Goal: Transaction & Acquisition: Purchase product/service

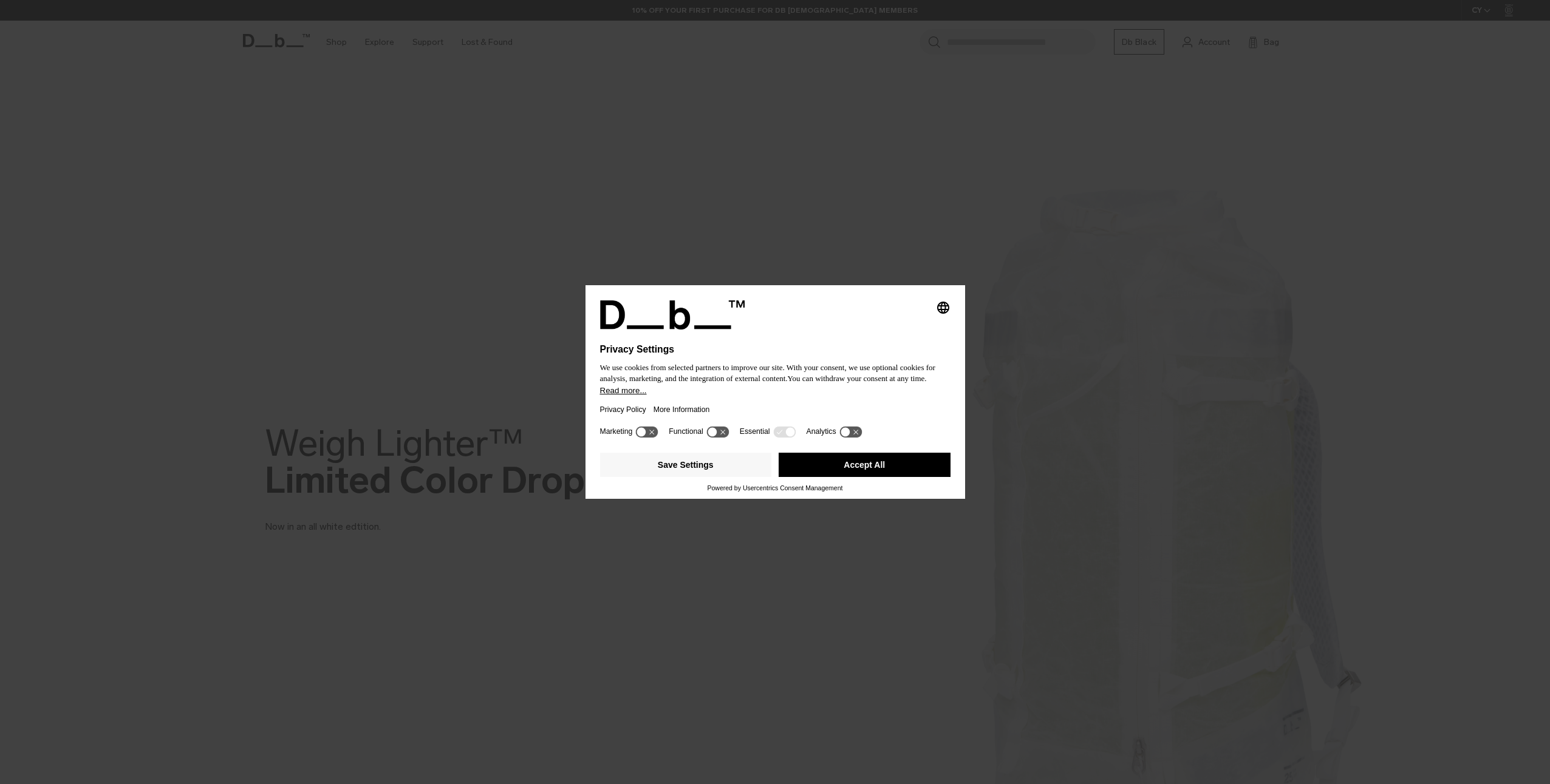
click at [852, 466] on button "Accept All" at bounding box center [865, 465] width 172 height 24
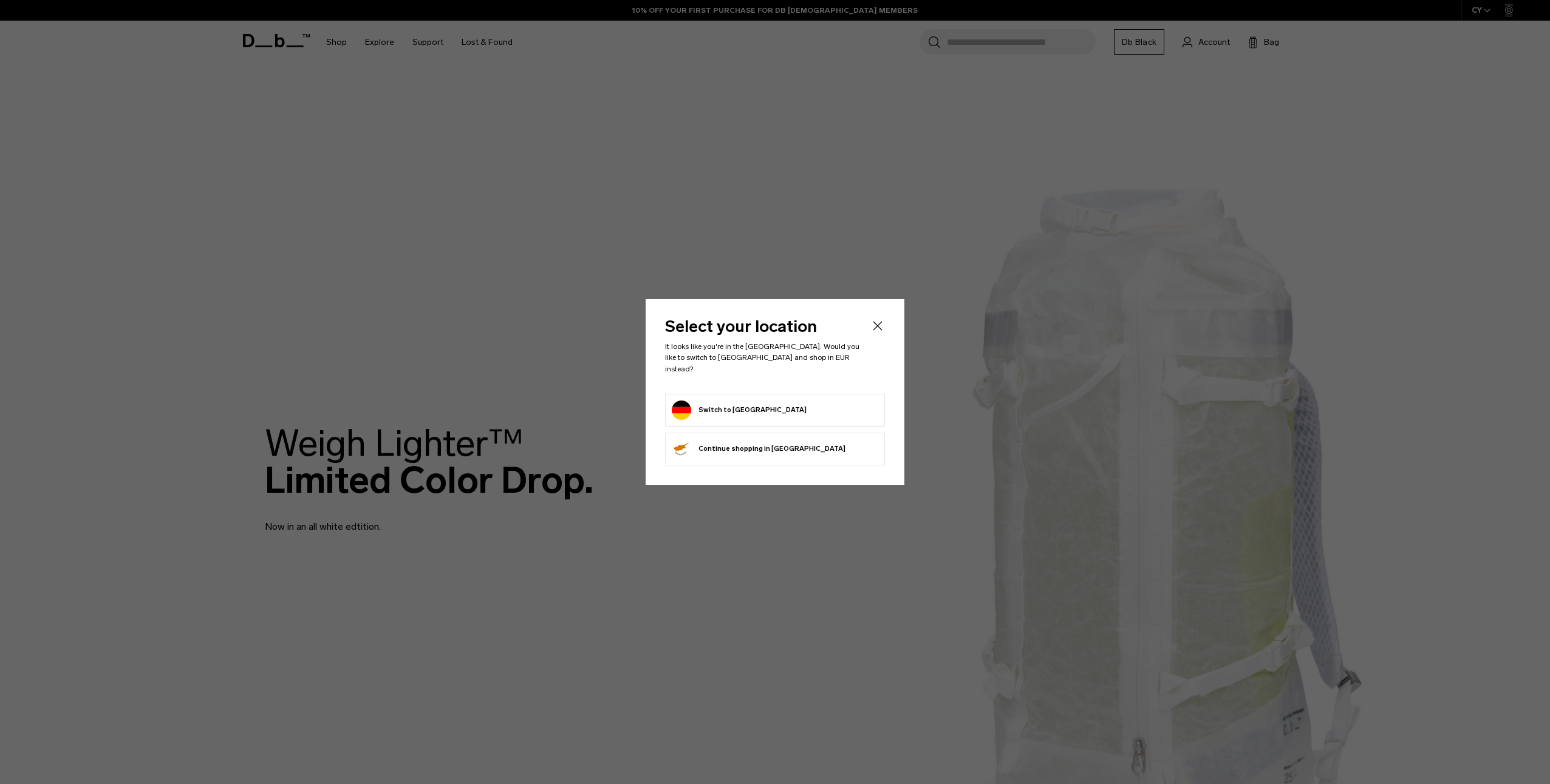
click at [772, 406] on form "Switch to Germany" at bounding box center [774, 410] width 207 height 20
click at [744, 405] on button "Switch to Germany" at bounding box center [739, 410] width 135 height 20
click at [685, 406] on button "Switch to Germany" at bounding box center [739, 410] width 135 height 20
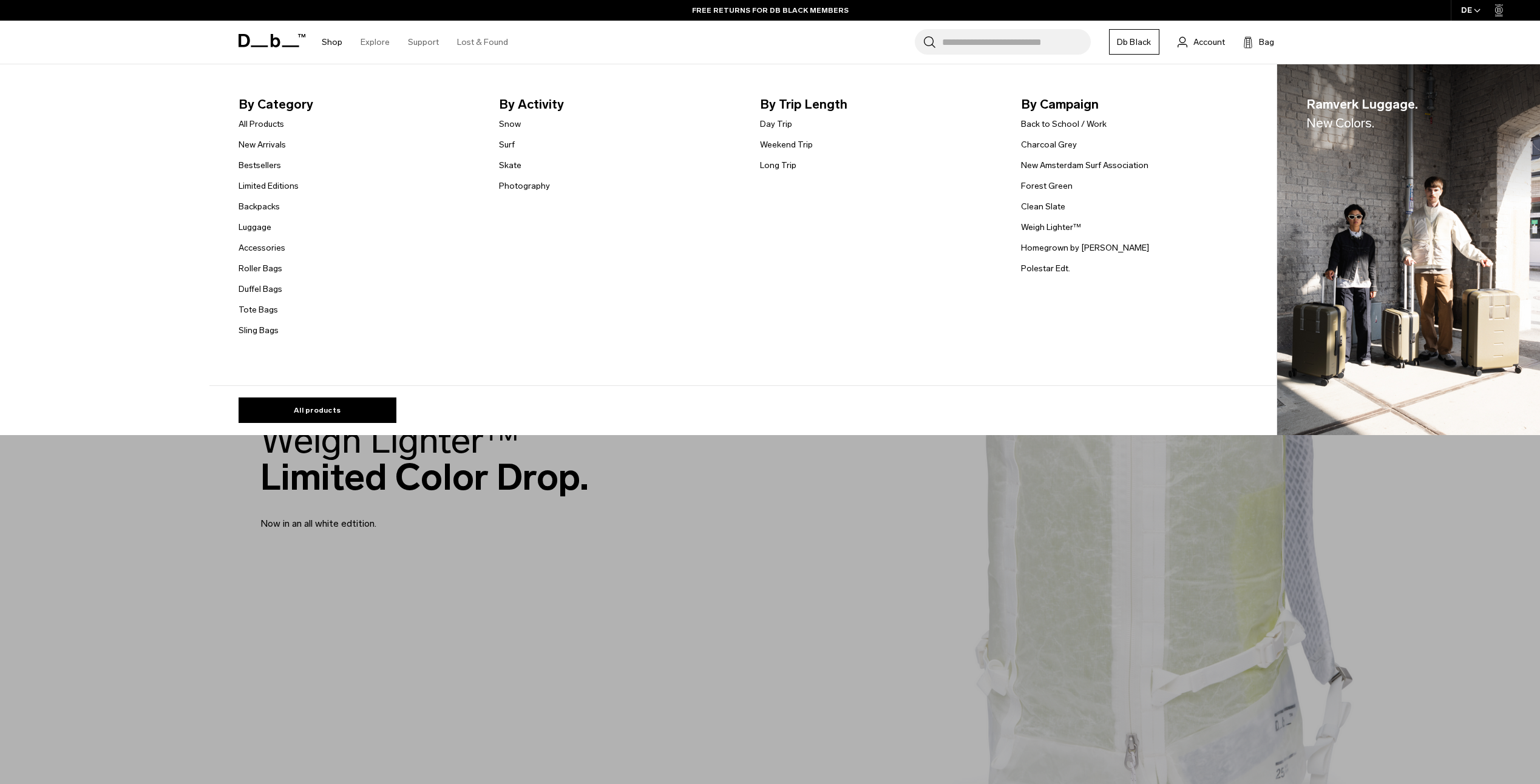
click at [336, 40] on link "Shop" at bounding box center [332, 42] width 20 height 43
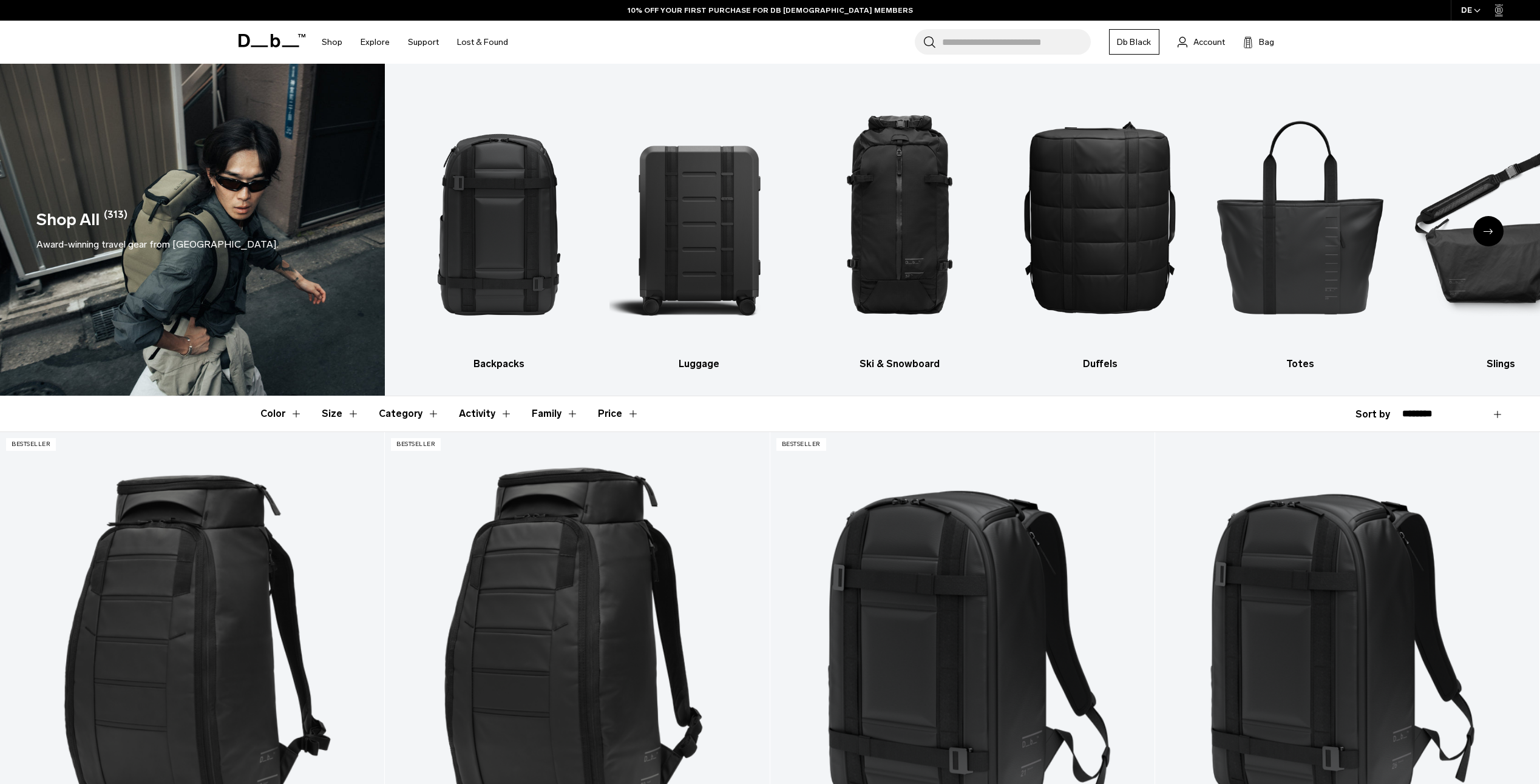
click at [1437, 414] on select "**********" at bounding box center [1453, 414] width 101 height 11
select select "**********"
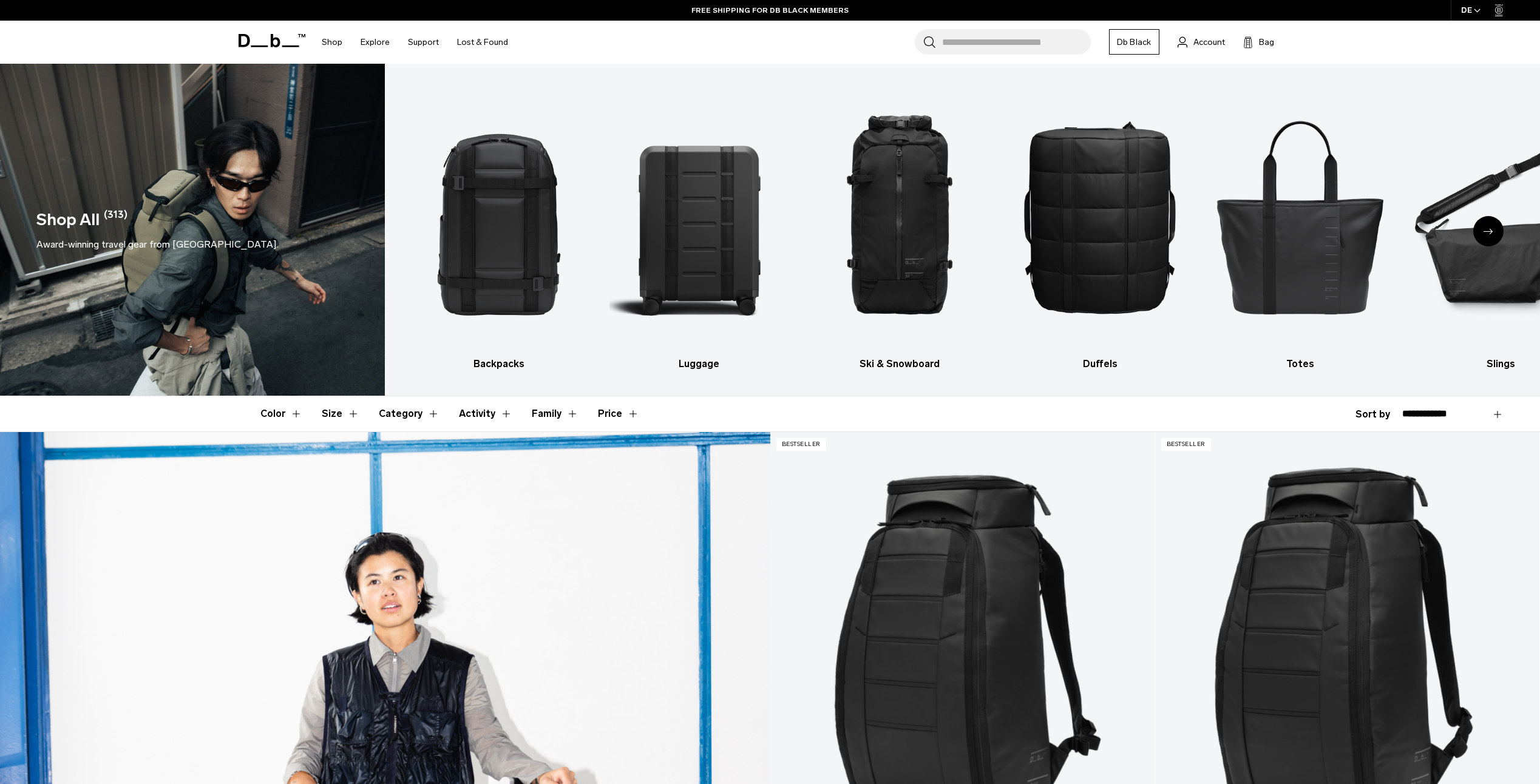
click at [1403, 409] on select "**********" at bounding box center [1453, 414] width 101 height 11
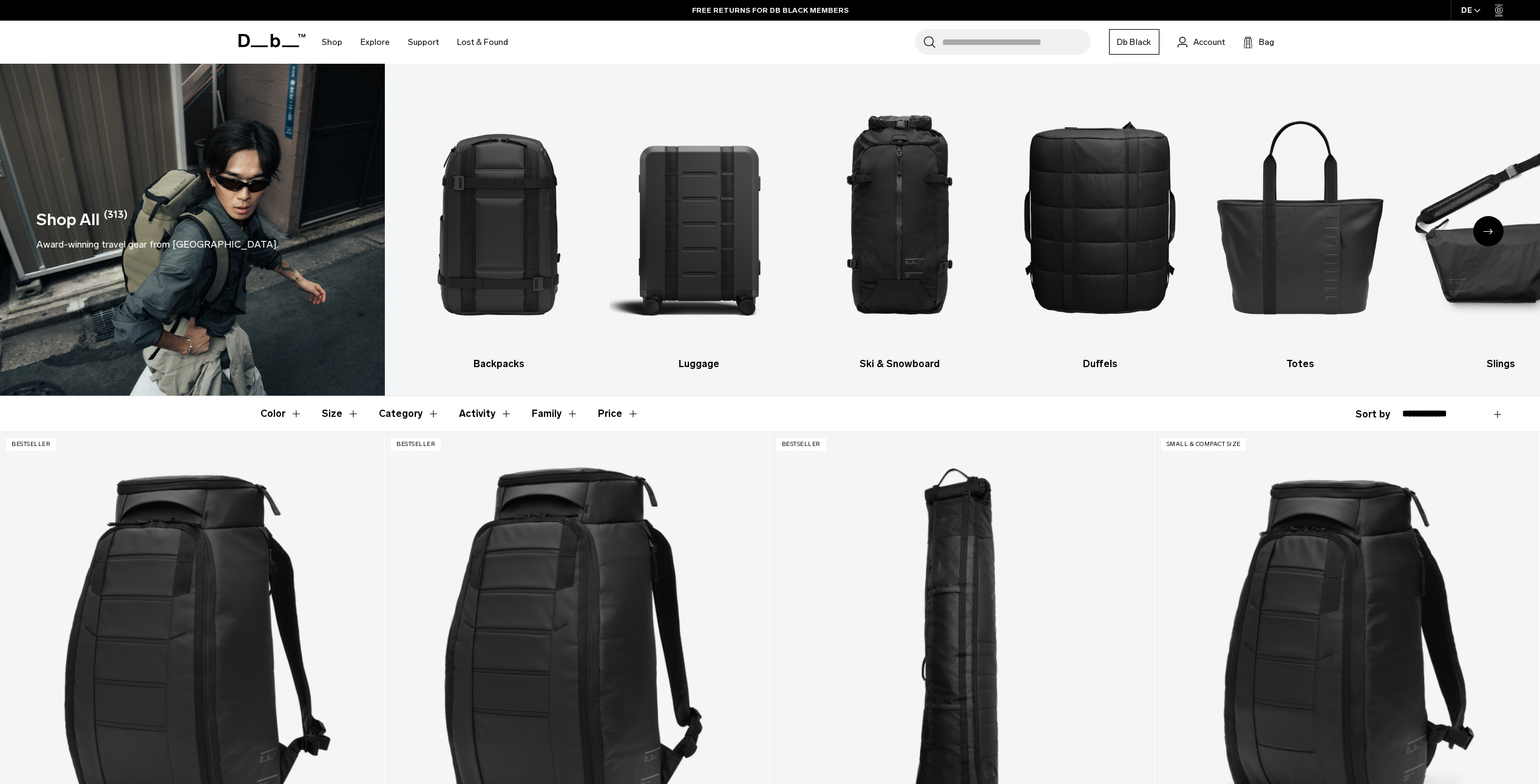
click at [1441, 417] on select "**********" at bounding box center [1453, 414] width 101 height 11
click at [1403, 409] on select "**********" at bounding box center [1453, 414] width 101 height 11
click at [1494, 412] on select "**********" at bounding box center [1453, 414] width 101 height 11
click at [1374, 414] on div "**********" at bounding box center [1429, 414] width 148 height 15
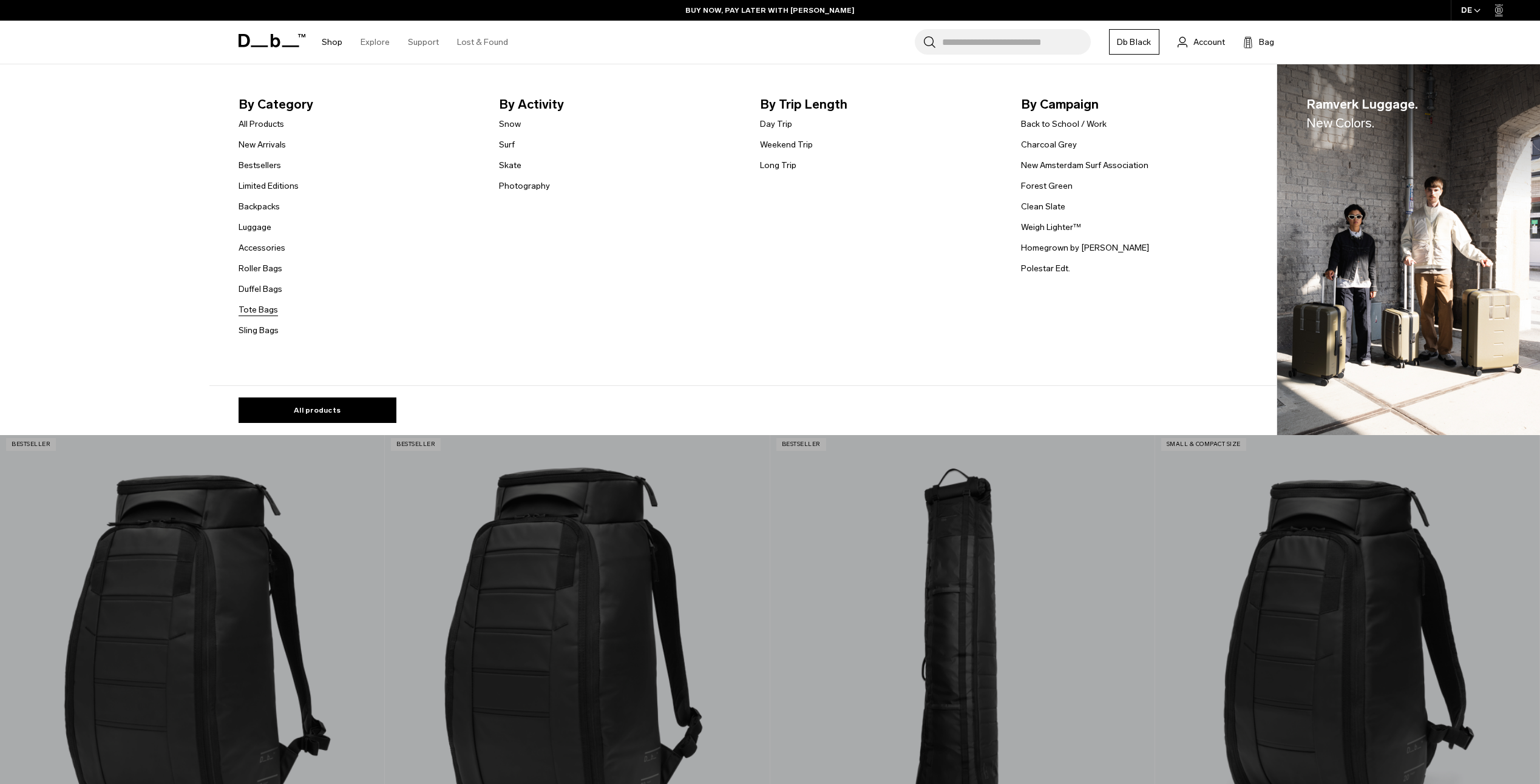
click at [257, 309] on link "Tote Bags" at bounding box center [258, 310] width 39 height 13
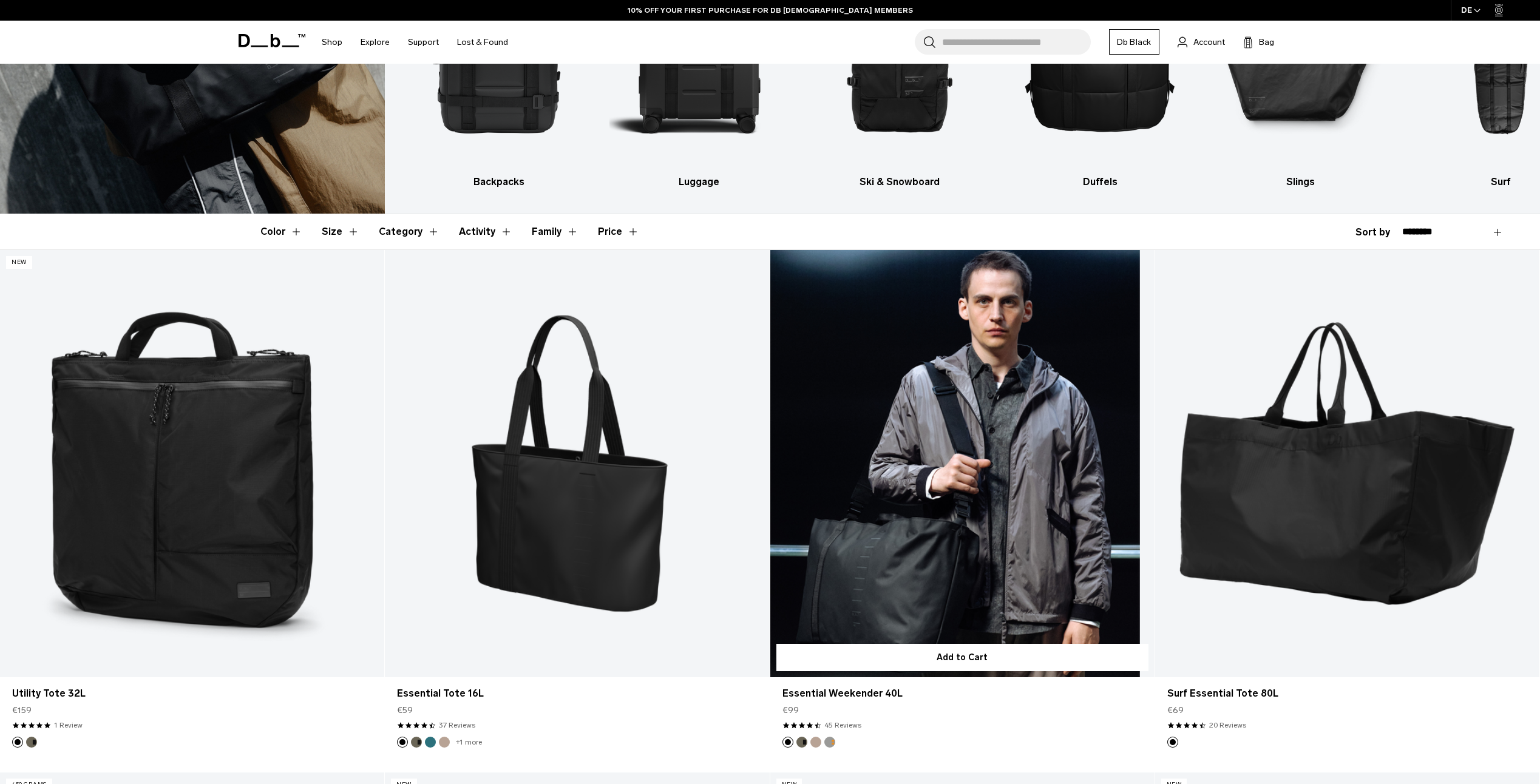
scroll to position [304, 0]
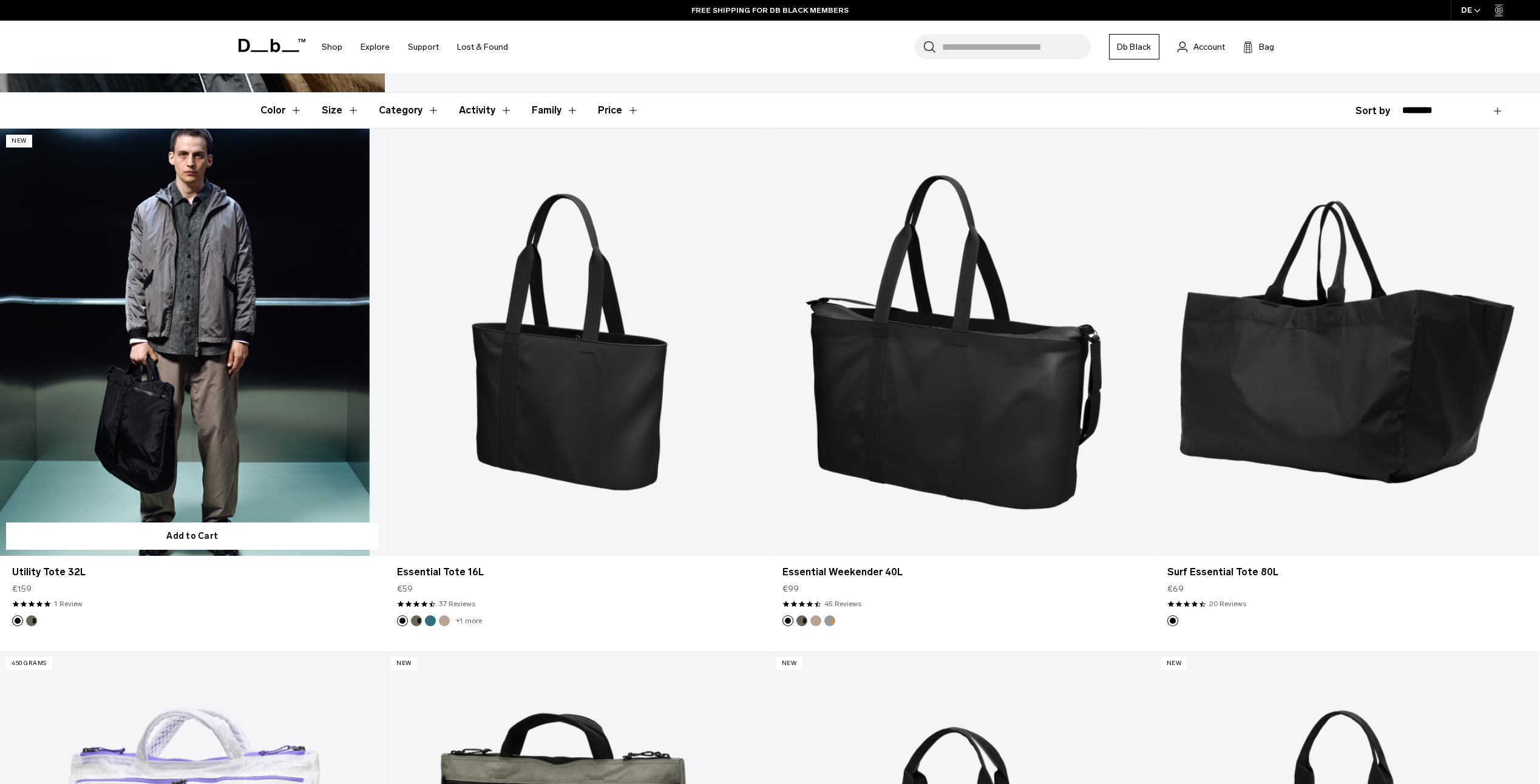
click at [207, 385] on link "Utility Tote 32L" at bounding box center [192, 342] width 385 height 427
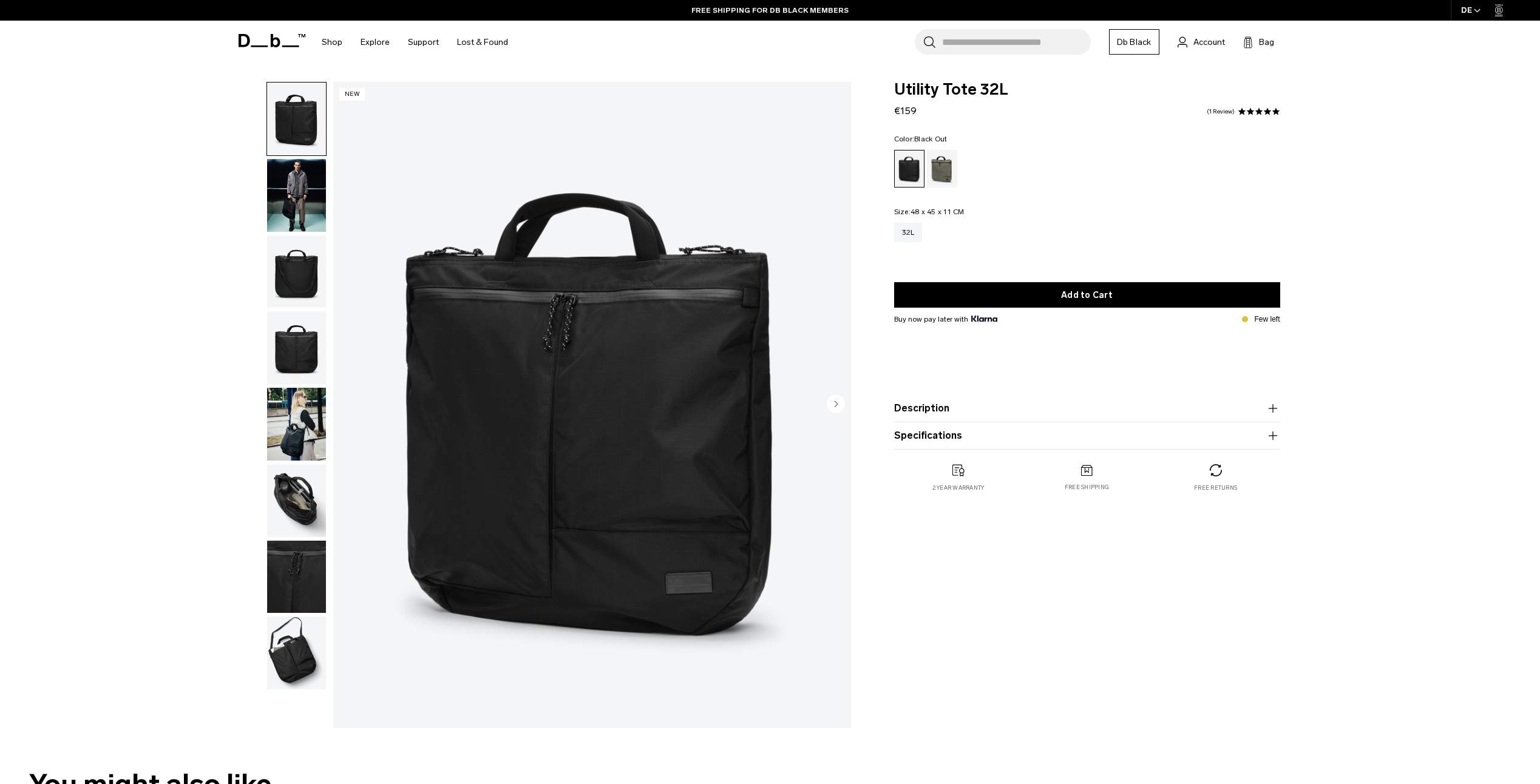
click at [1077, 565] on div "Utility Tote 32L €159 5.0 star rating 1 Review Color: Black Out Out of stock Si…" at bounding box center [1087, 407] width 459 height 652
click at [1263, 109] on span at bounding box center [1267, 111] width 9 height 9
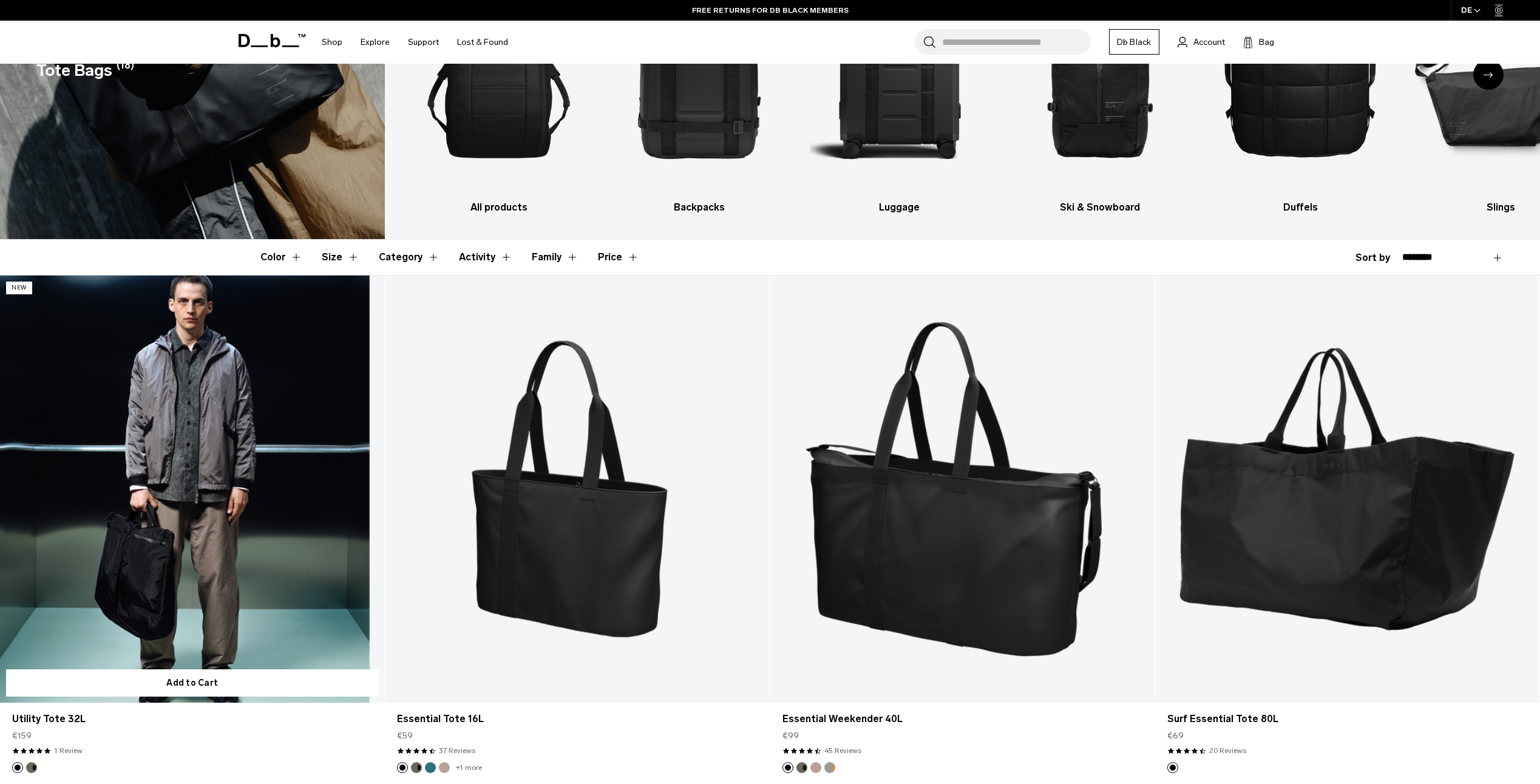
scroll to position [96, 0]
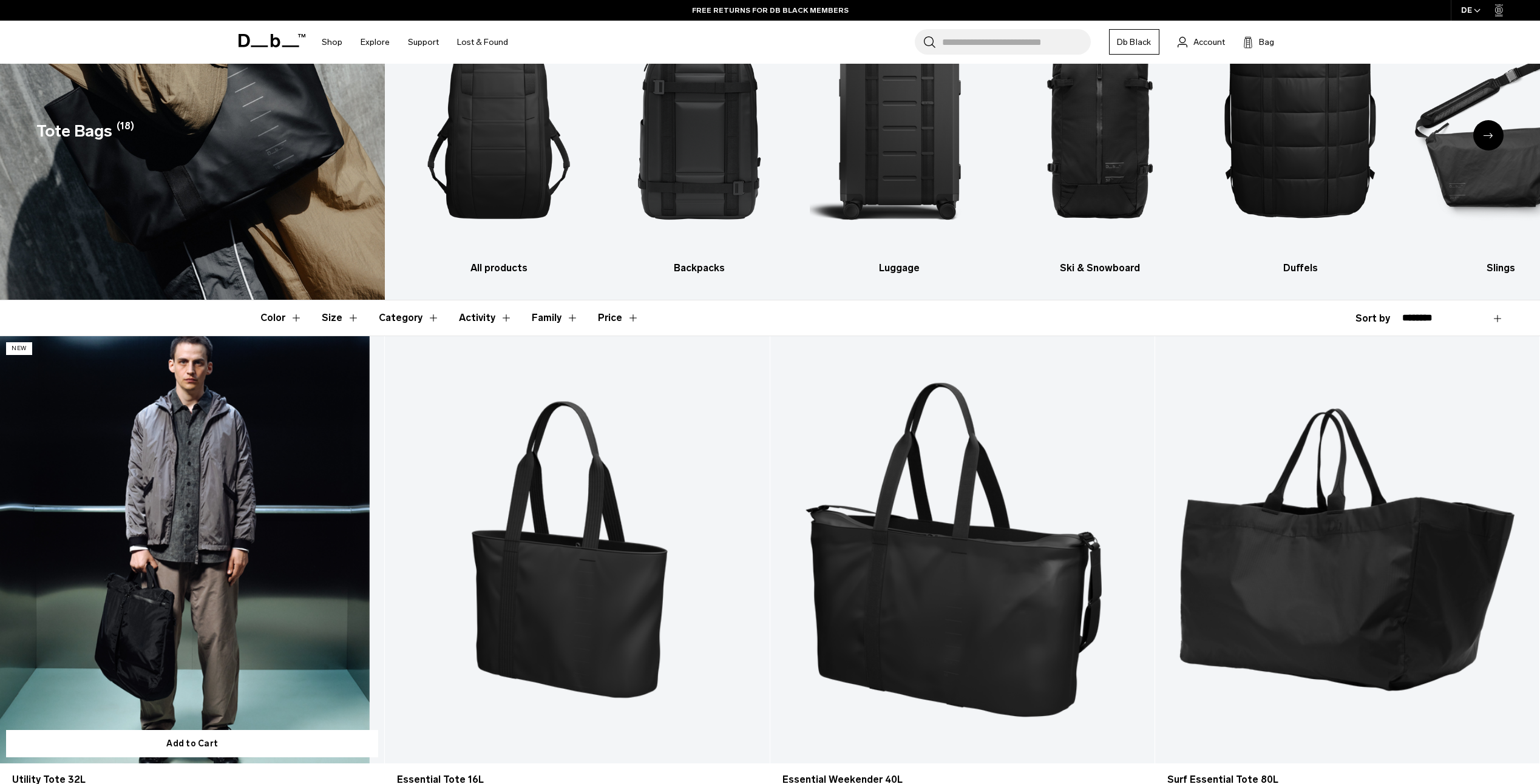
click at [175, 504] on link "Utility Tote 32L" at bounding box center [192, 549] width 385 height 427
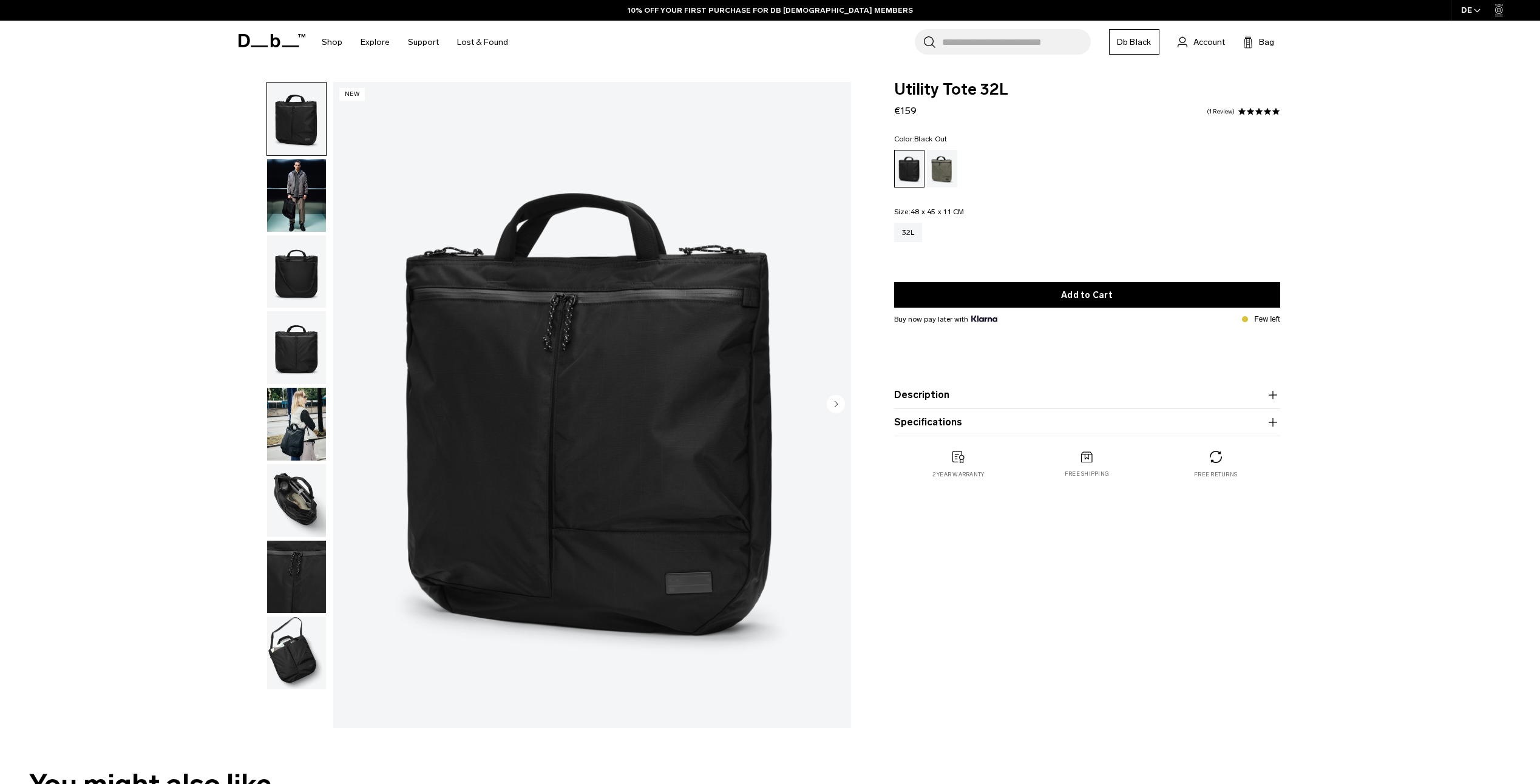
click at [288, 195] on img "button" at bounding box center [296, 195] width 59 height 73
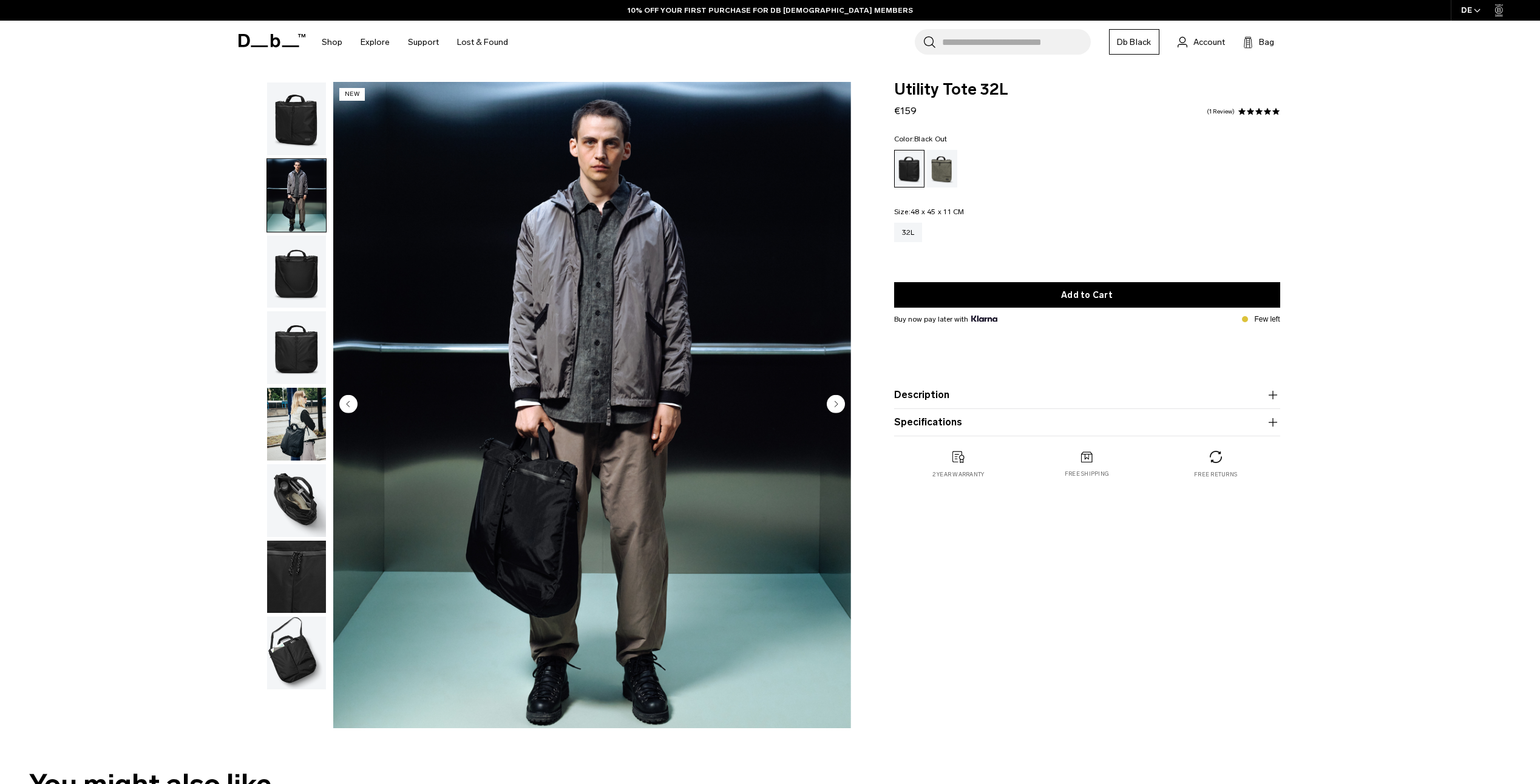
click at [301, 280] on img "button" at bounding box center [296, 272] width 59 height 73
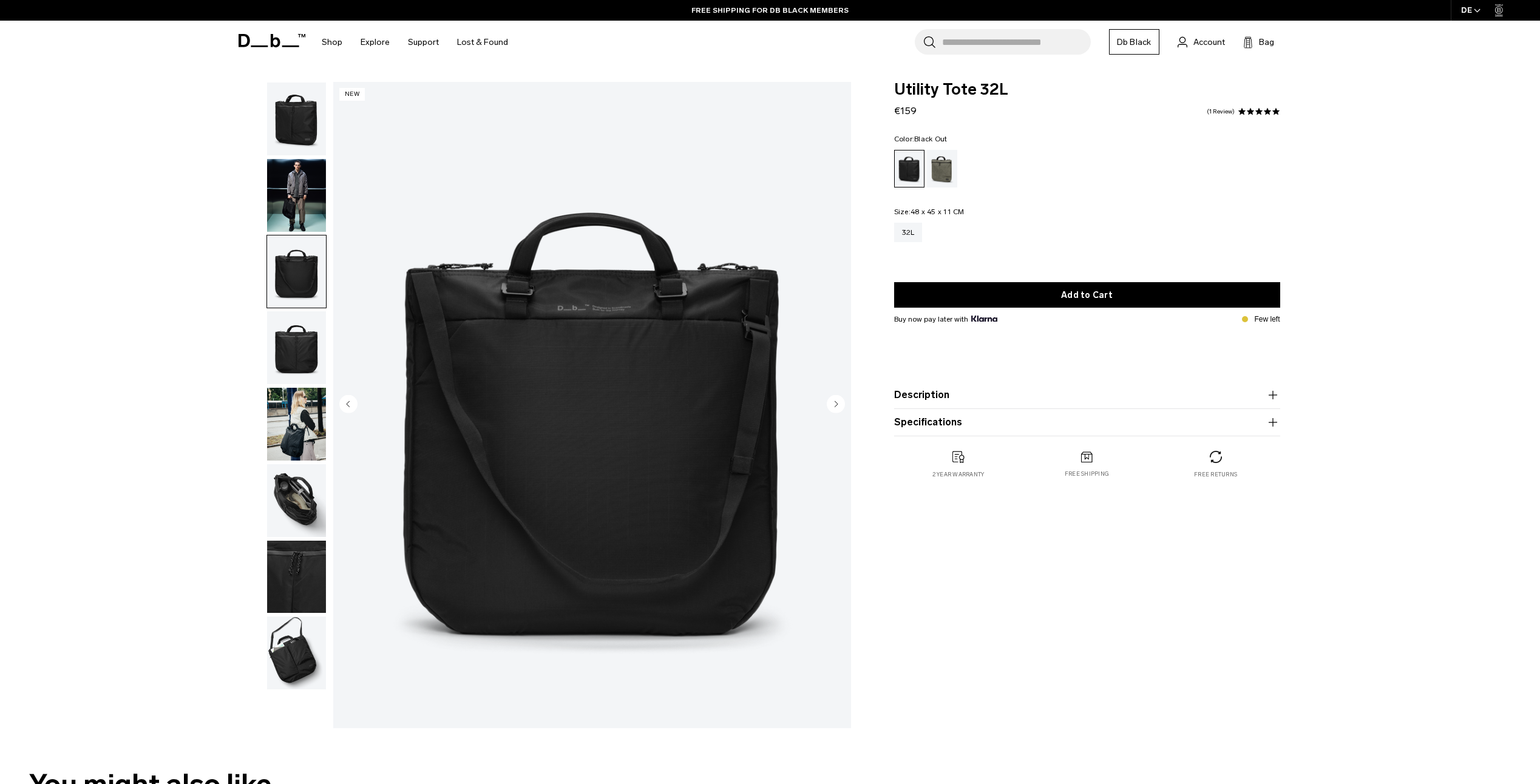
click at [304, 337] on img "button" at bounding box center [296, 348] width 59 height 73
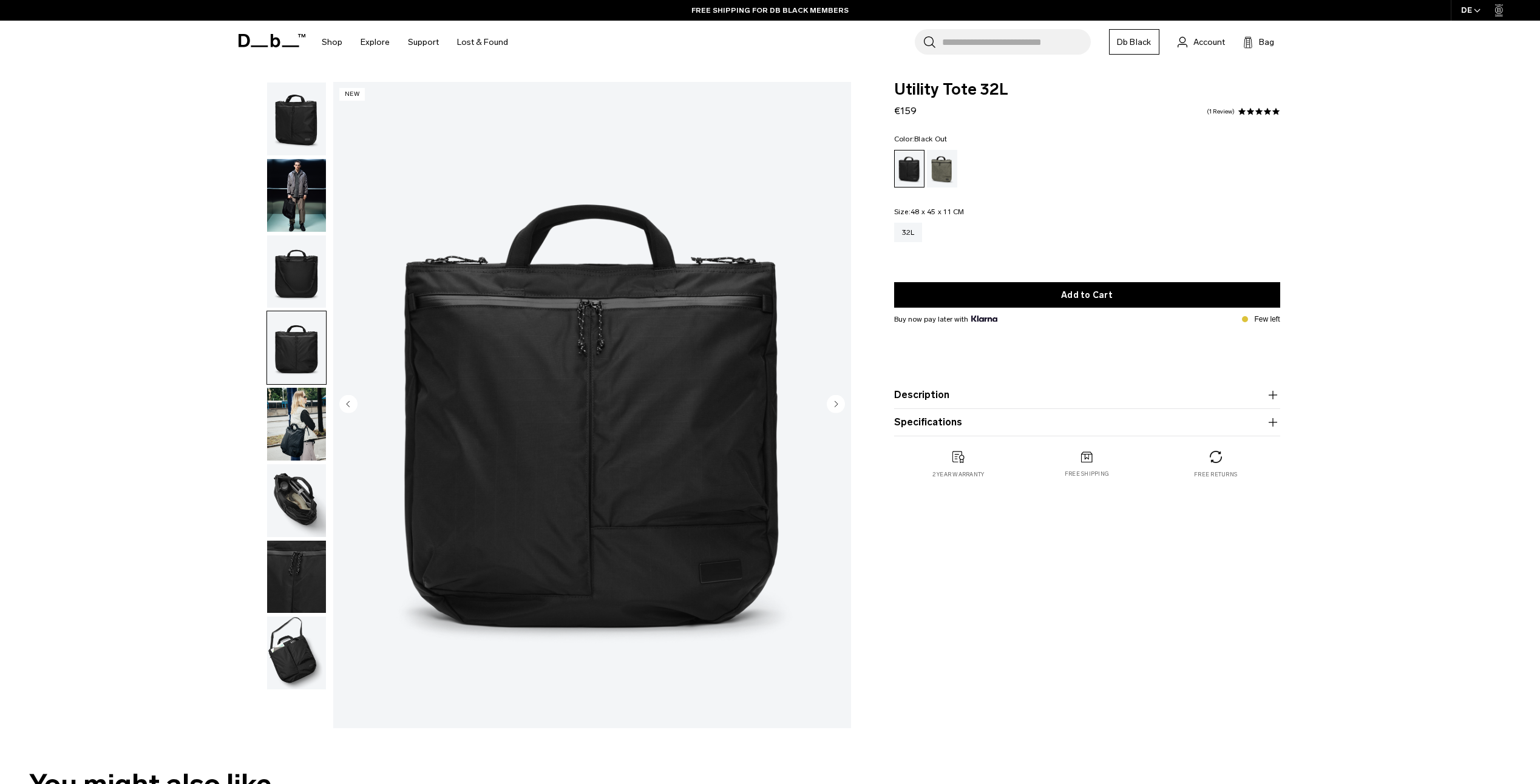
click at [300, 425] on img "button" at bounding box center [296, 424] width 59 height 73
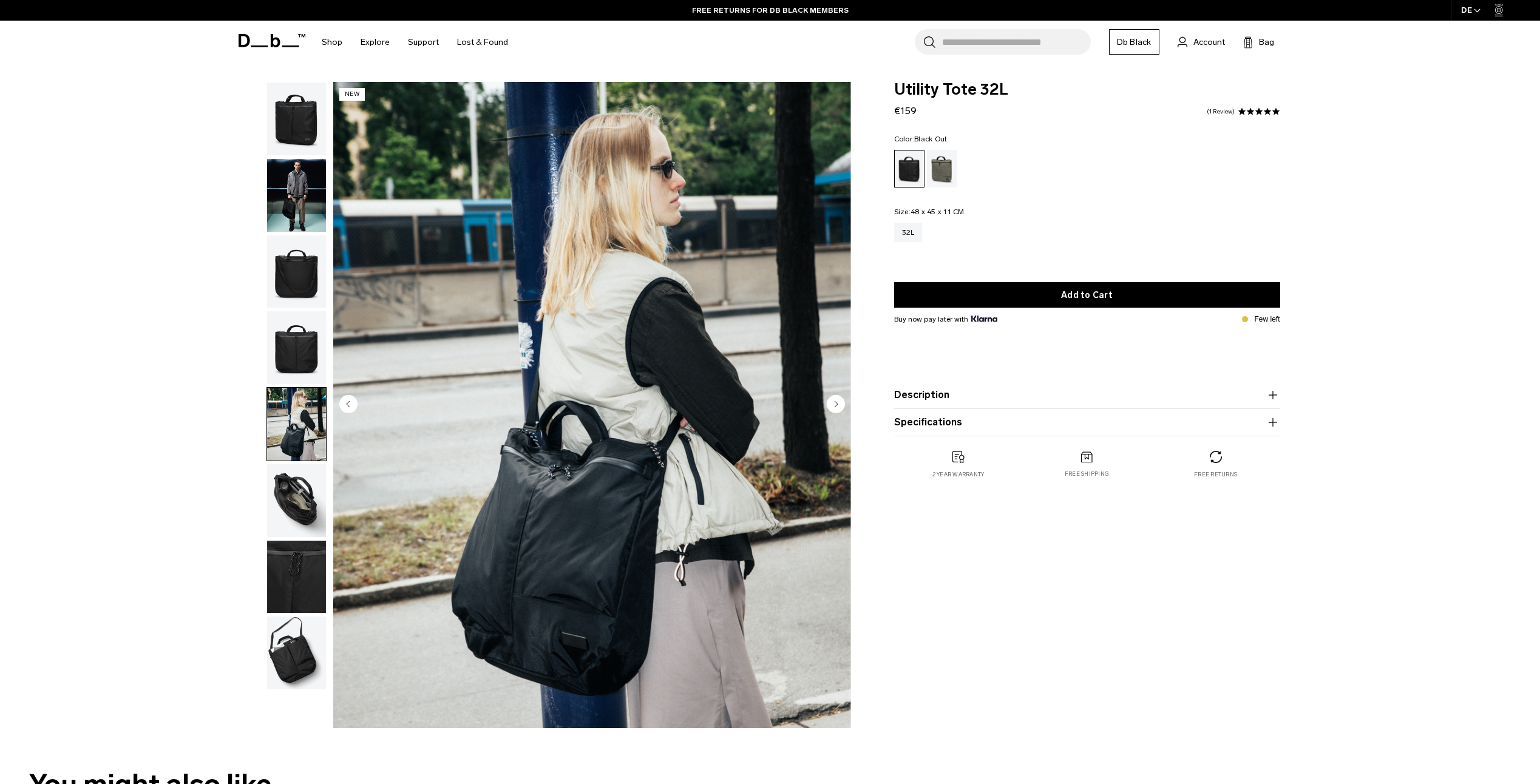
click at [301, 489] on img "button" at bounding box center [296, 501] width 59 height 73
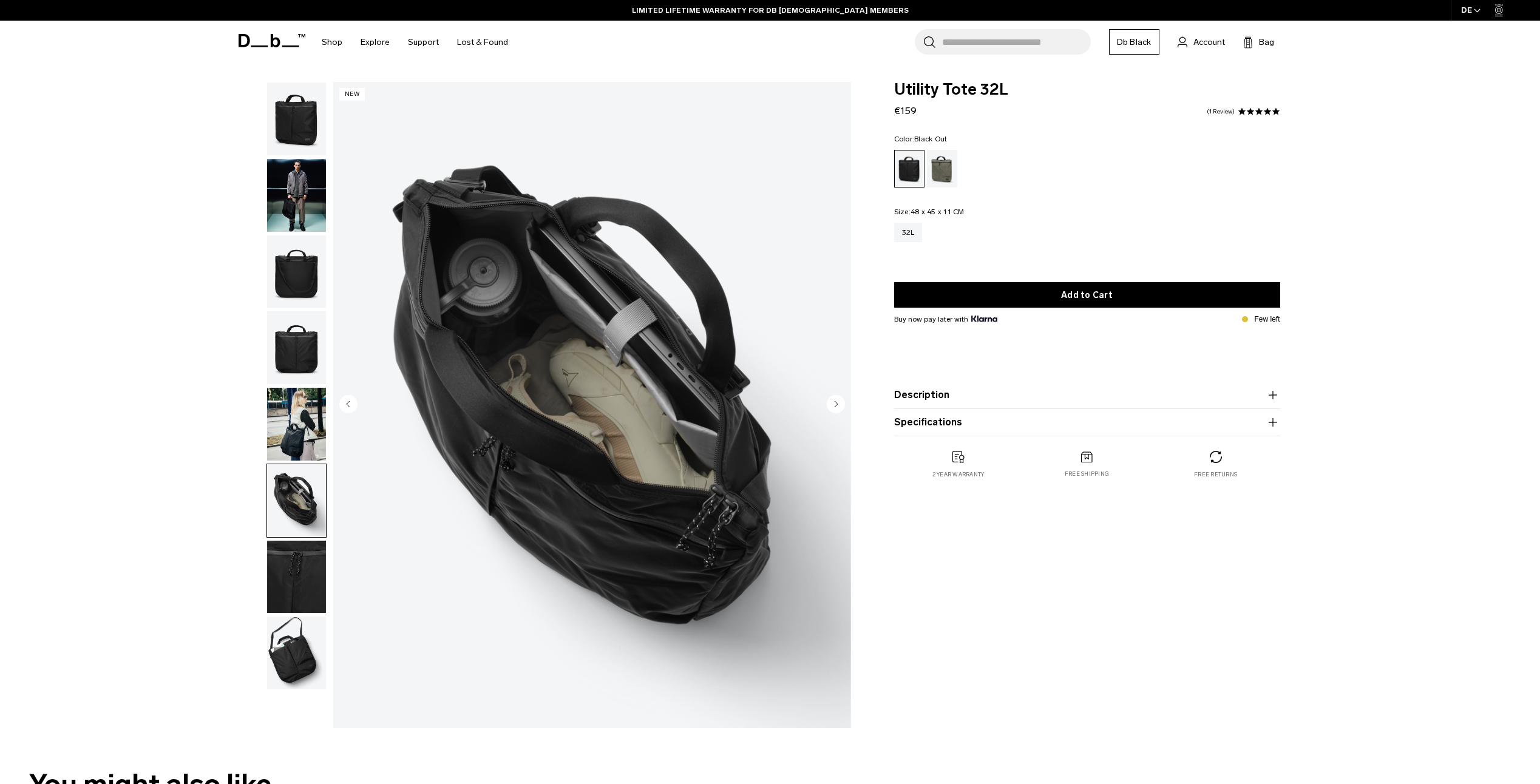
click at [297, 567] on img "button" at bounding box center [296, 577] width 59 height 73
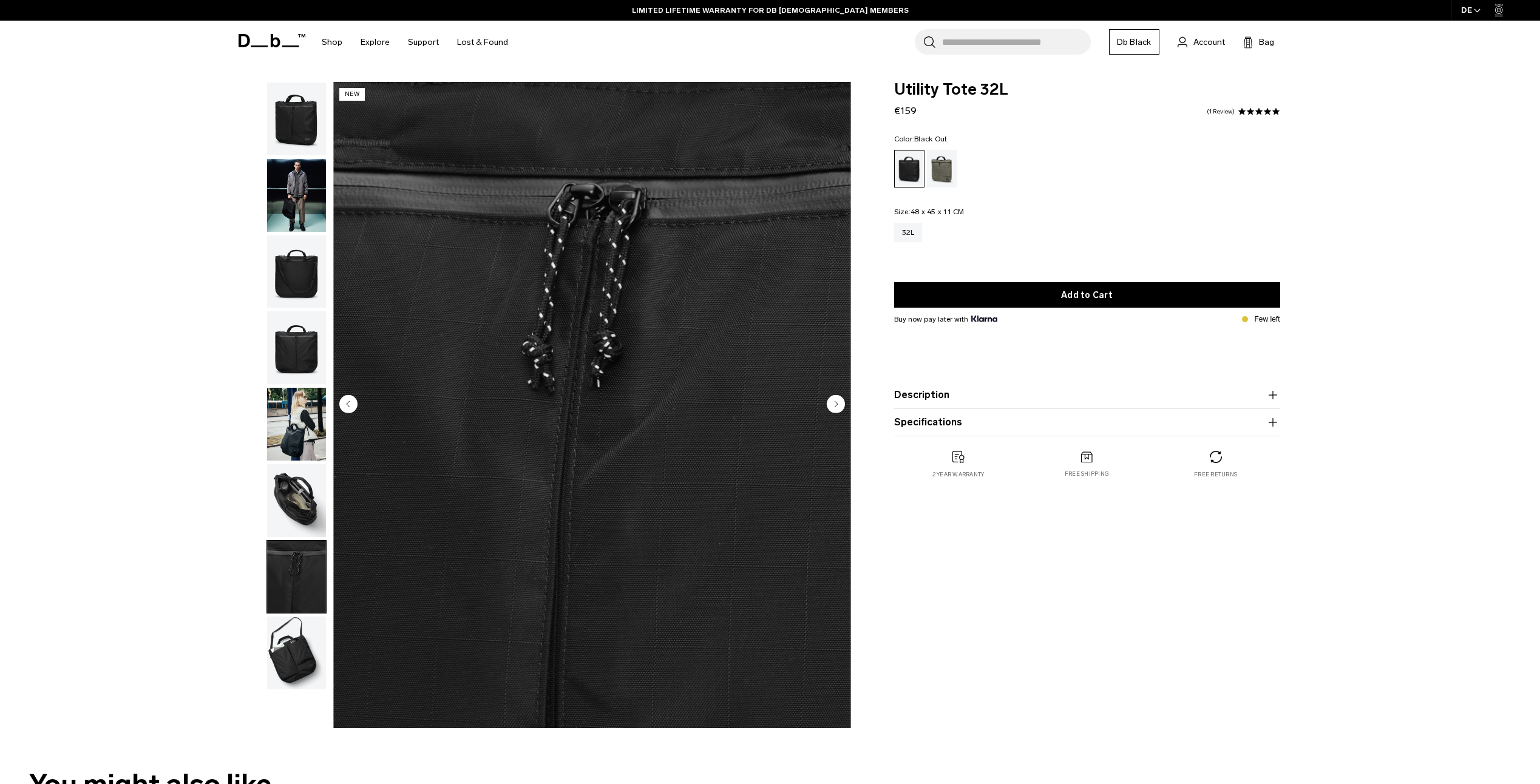
click at [297, 654] on img "button" at bounding box center [296, 653] width 59 height 73
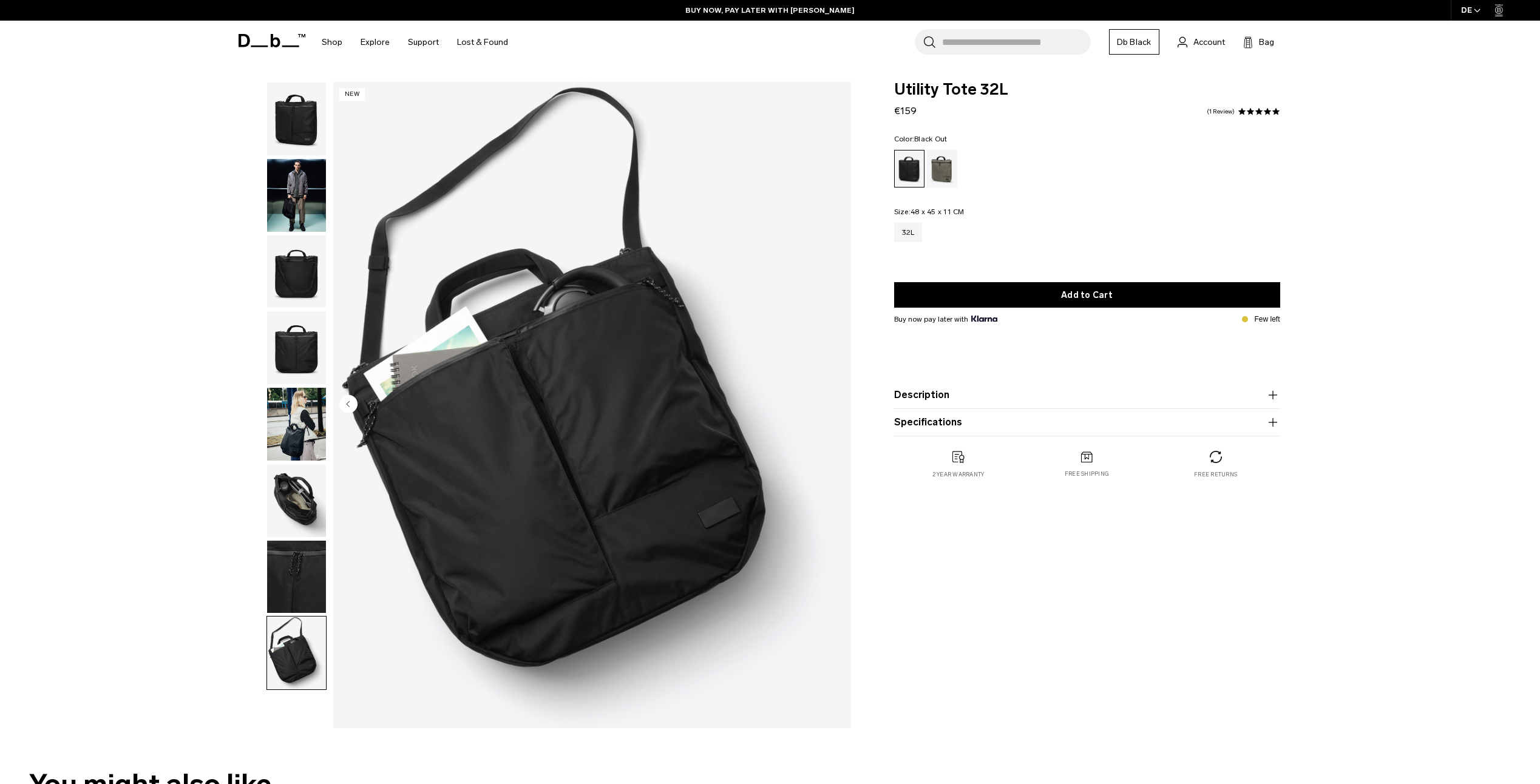
click at [306, 500] on img "button" at bounding box center [296, 501] width 59 height 73
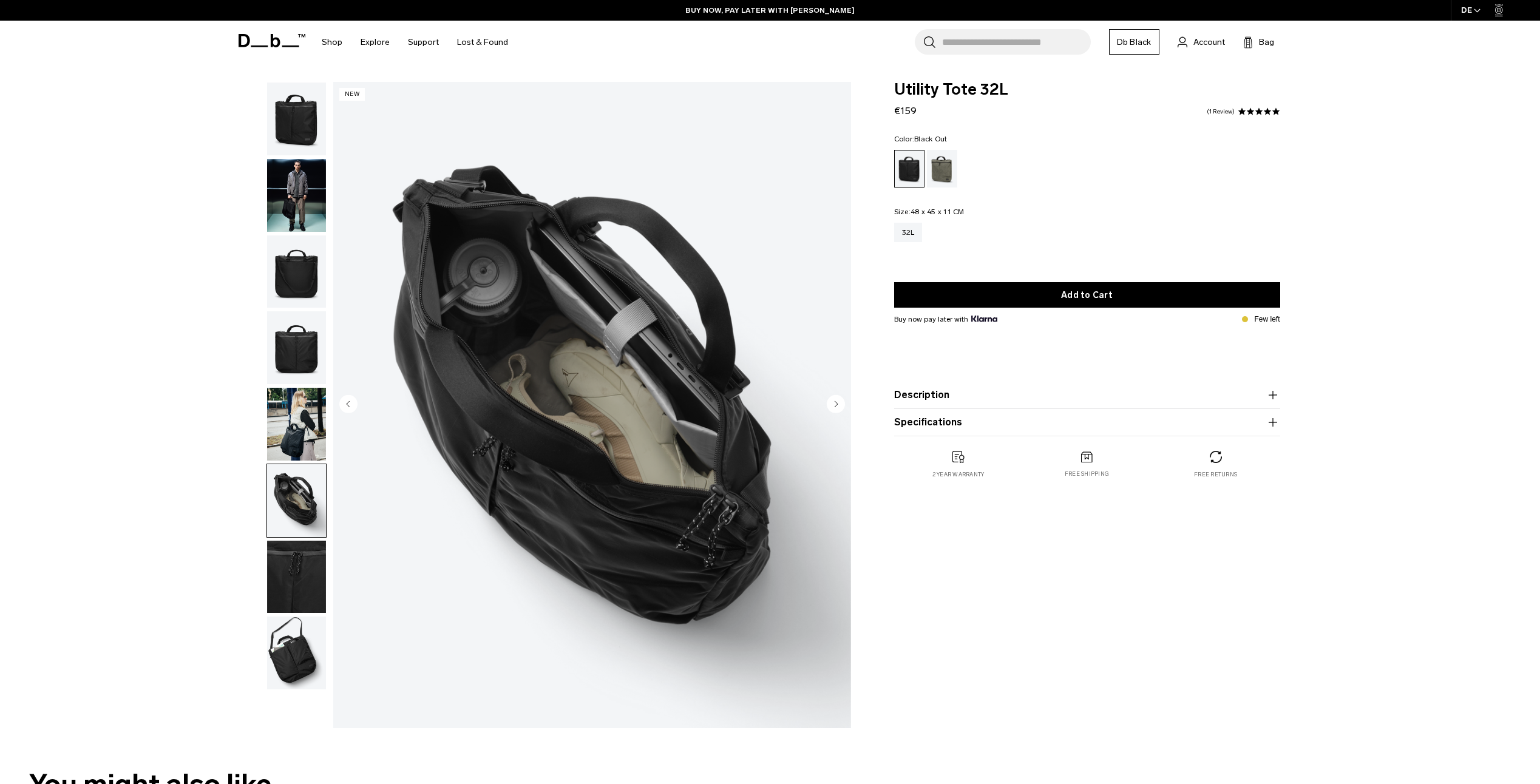
click at [306, 597] on img "button" at bounding box center [296, 577] width 59 height 73
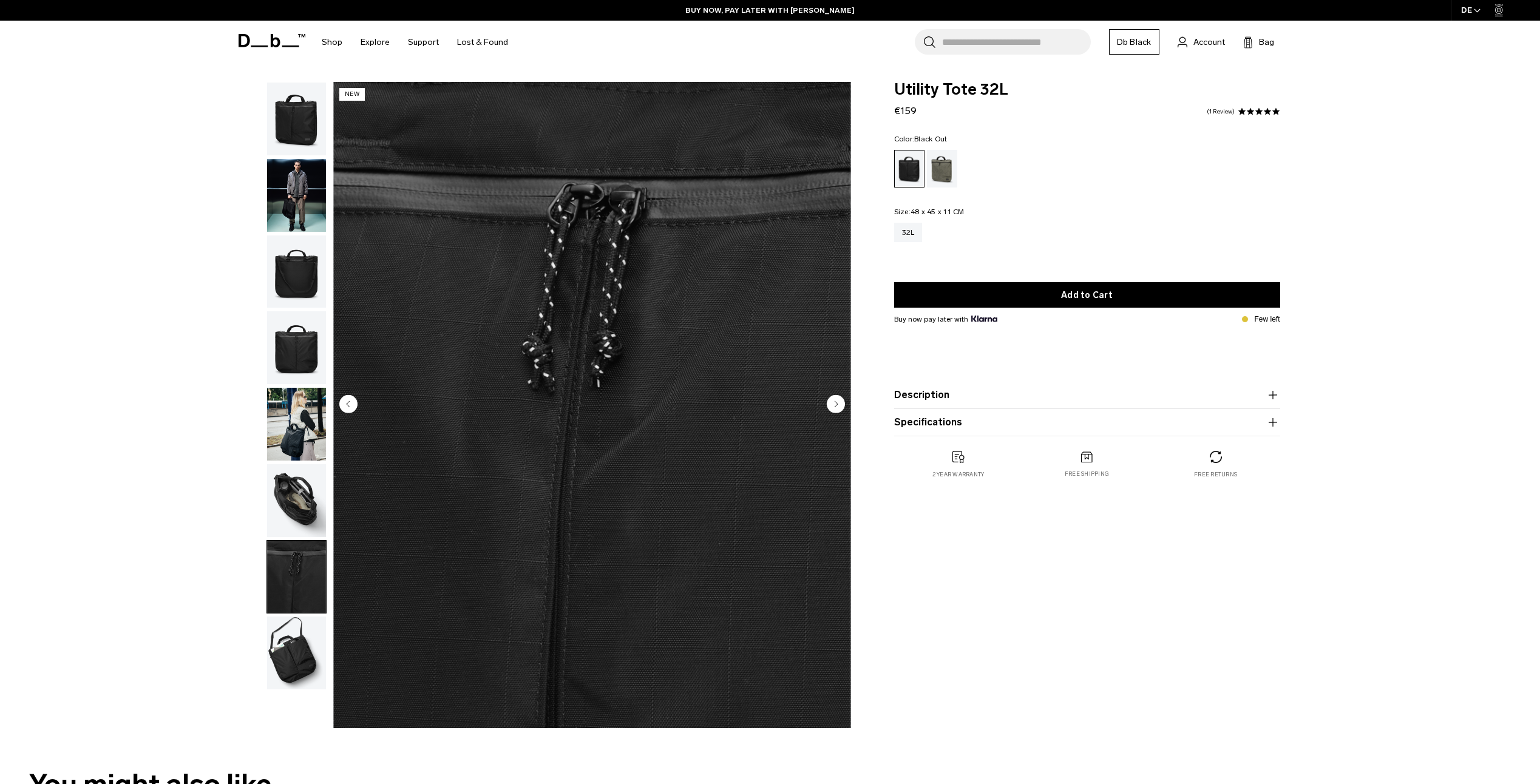
click at [290, 653] on img "button" at bounding box center [296, 653] width 59 height 73
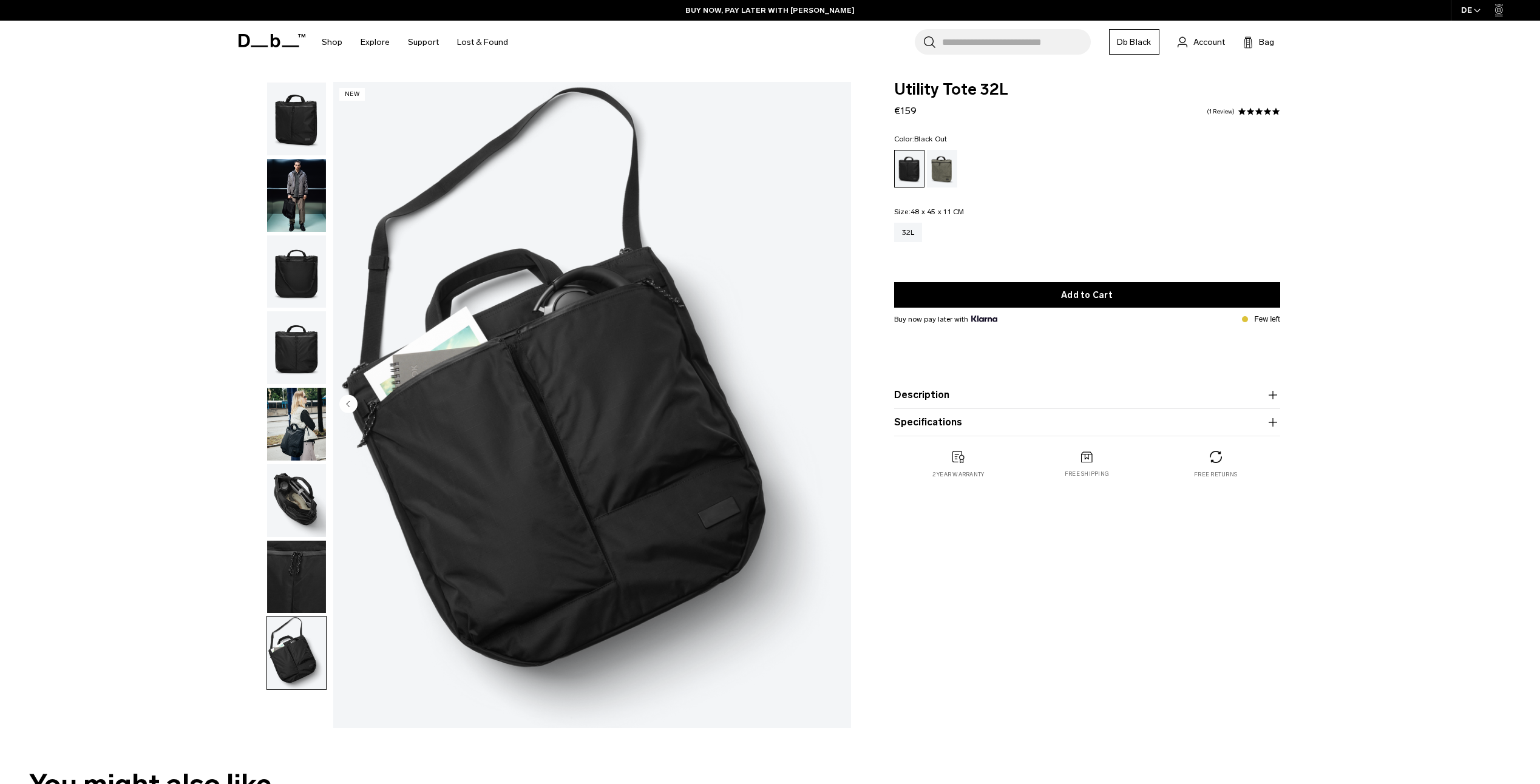
click at [286, 591] on img "button" at bounding box center [296, 577] width 59 height 73
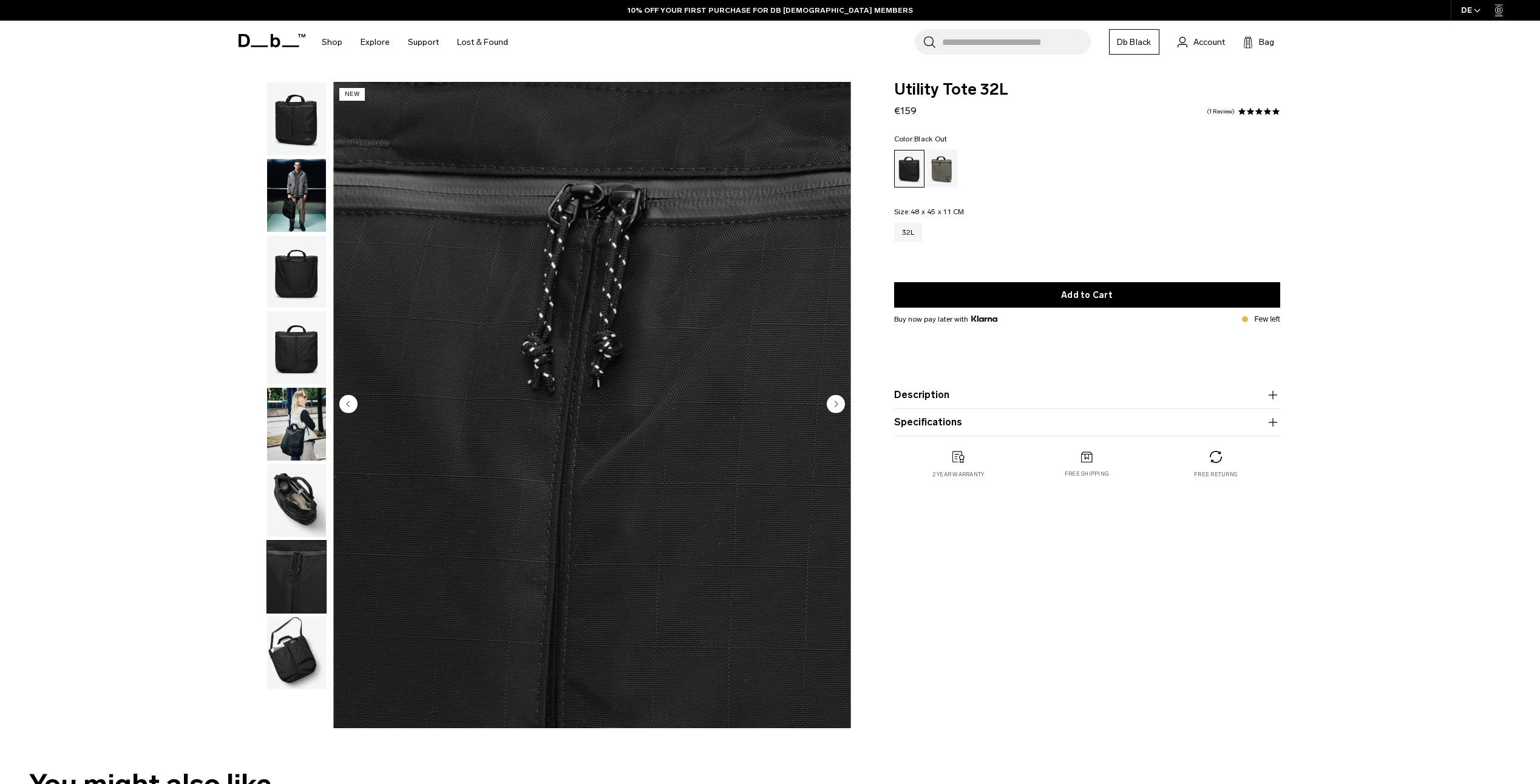
click at [289, 657] on img "button" at bounding box center [296, 653] width 59 height 73
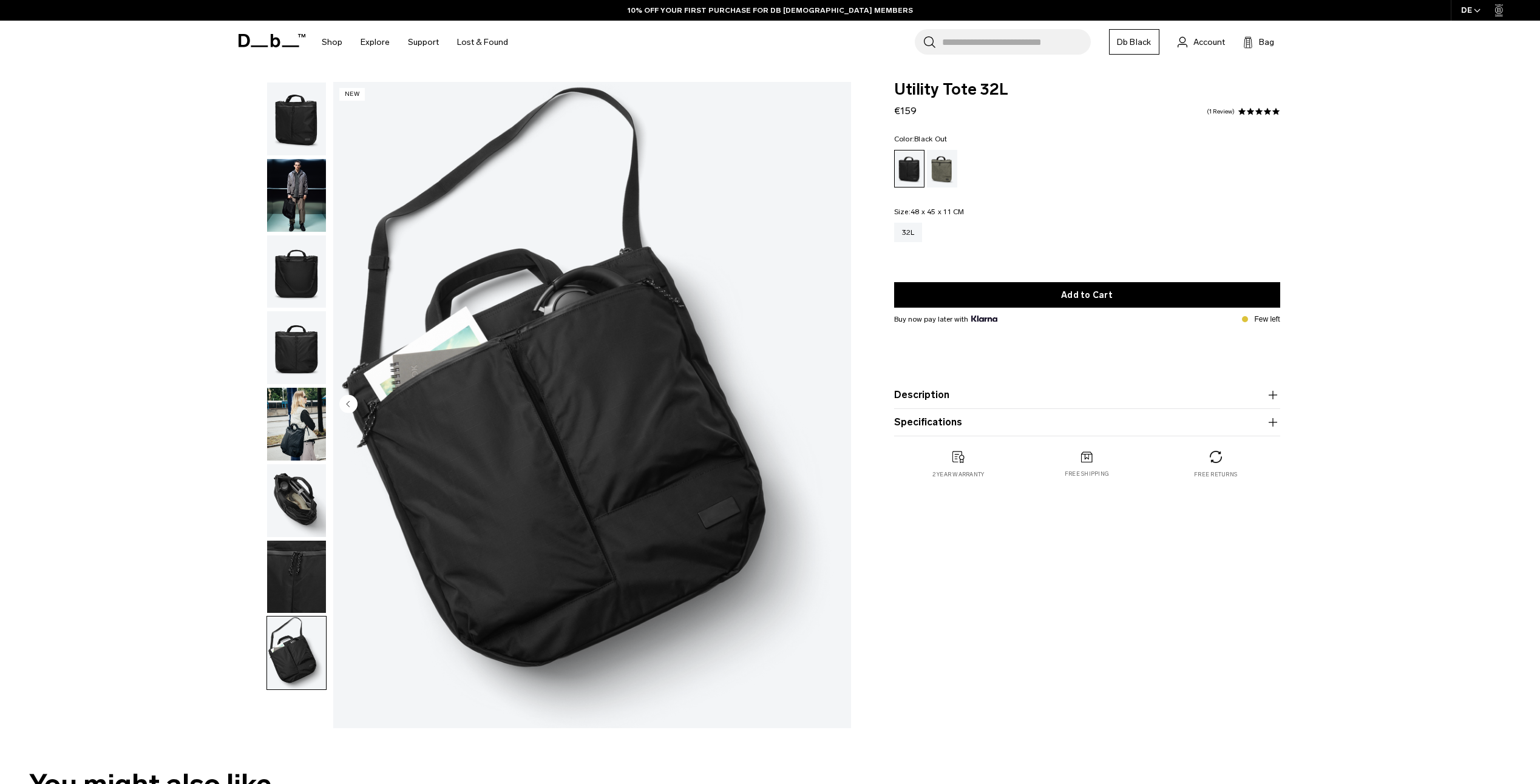
click at [288, 345] on img "button" at bounding box center [296, 348] width 59 height 73
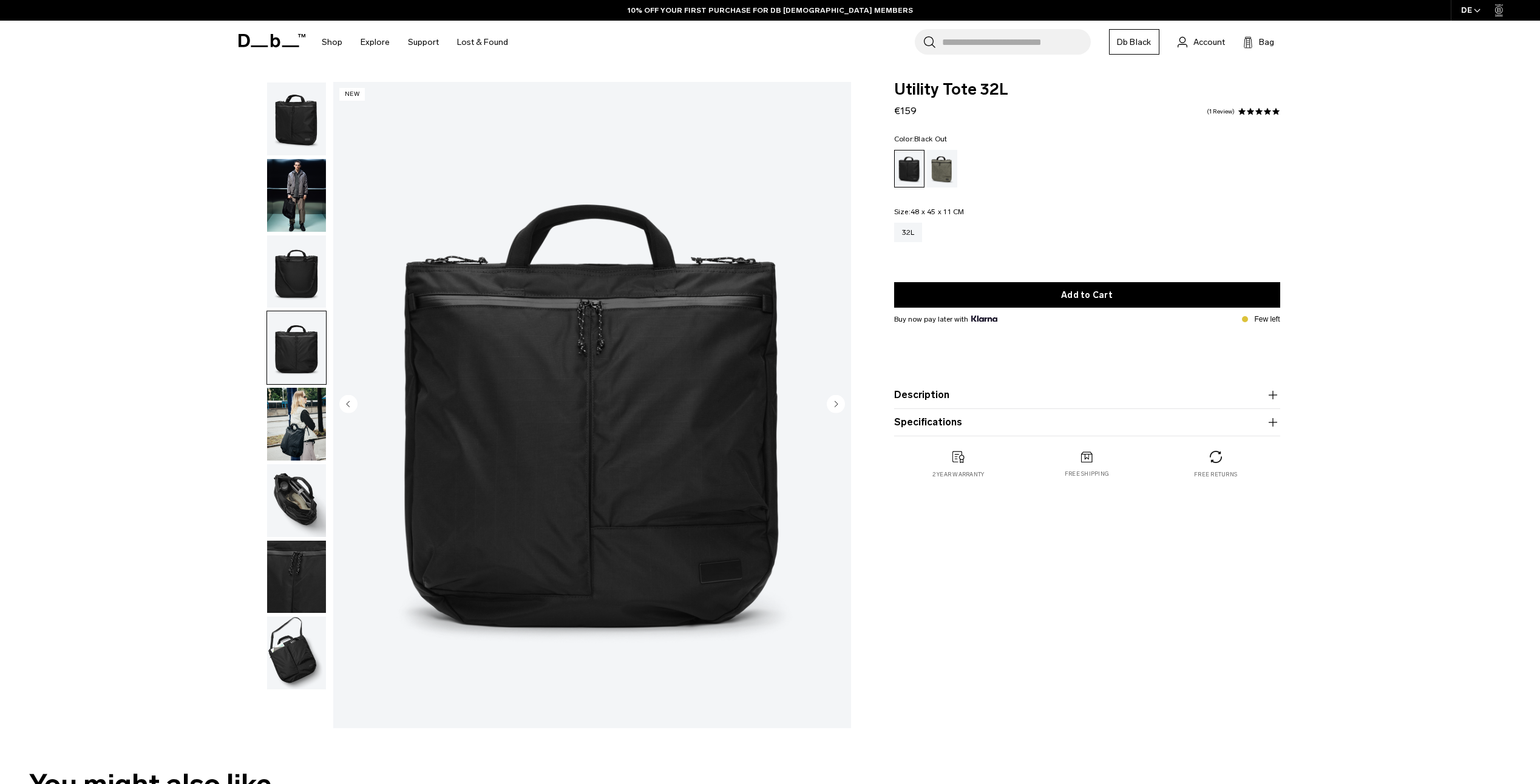
click at [307, 270] on img "button" at bounding box center [296, 272] width 59 height 73
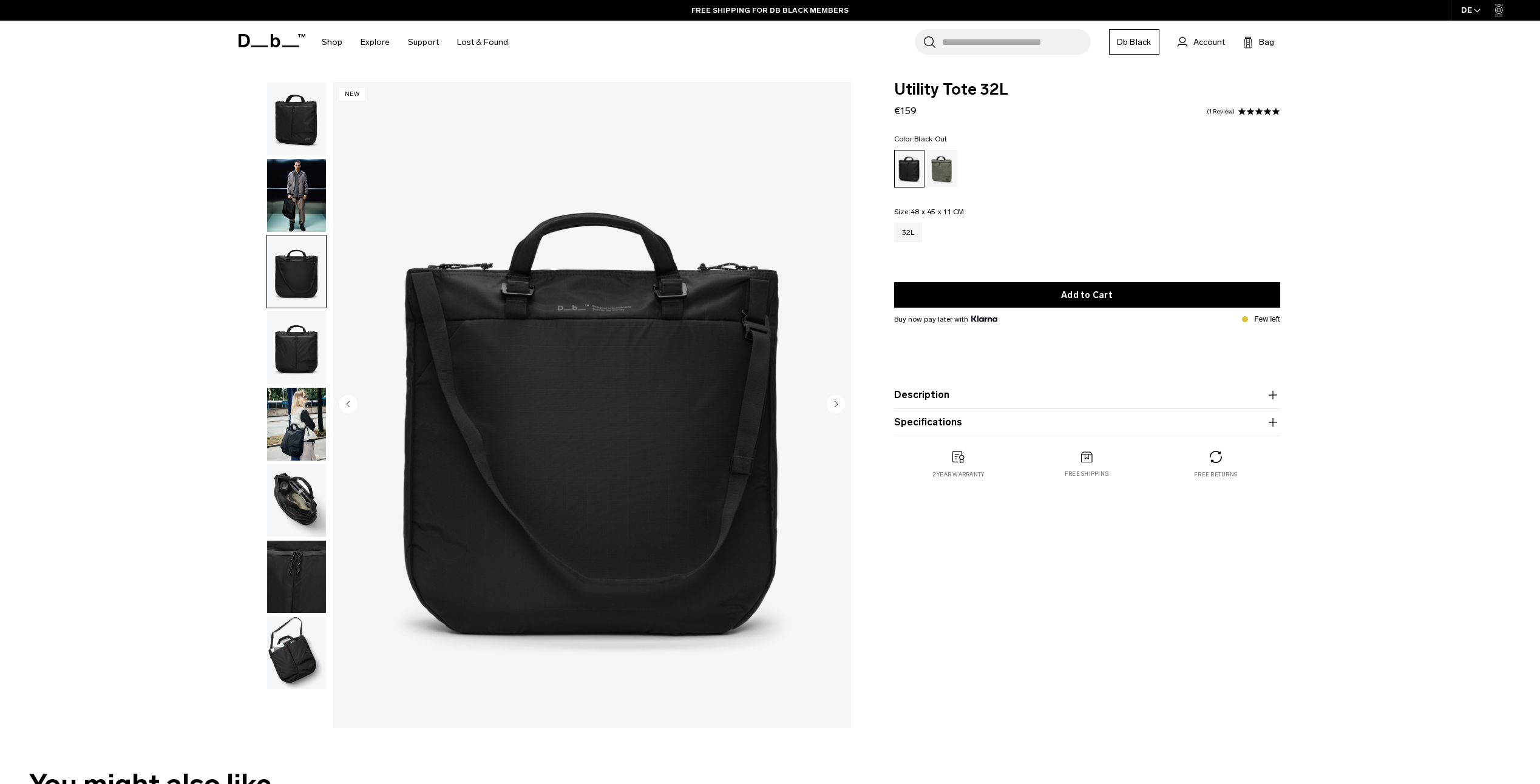
click at [320, 188] on img "button" at bounding box center [296, 195] width 59 height 73
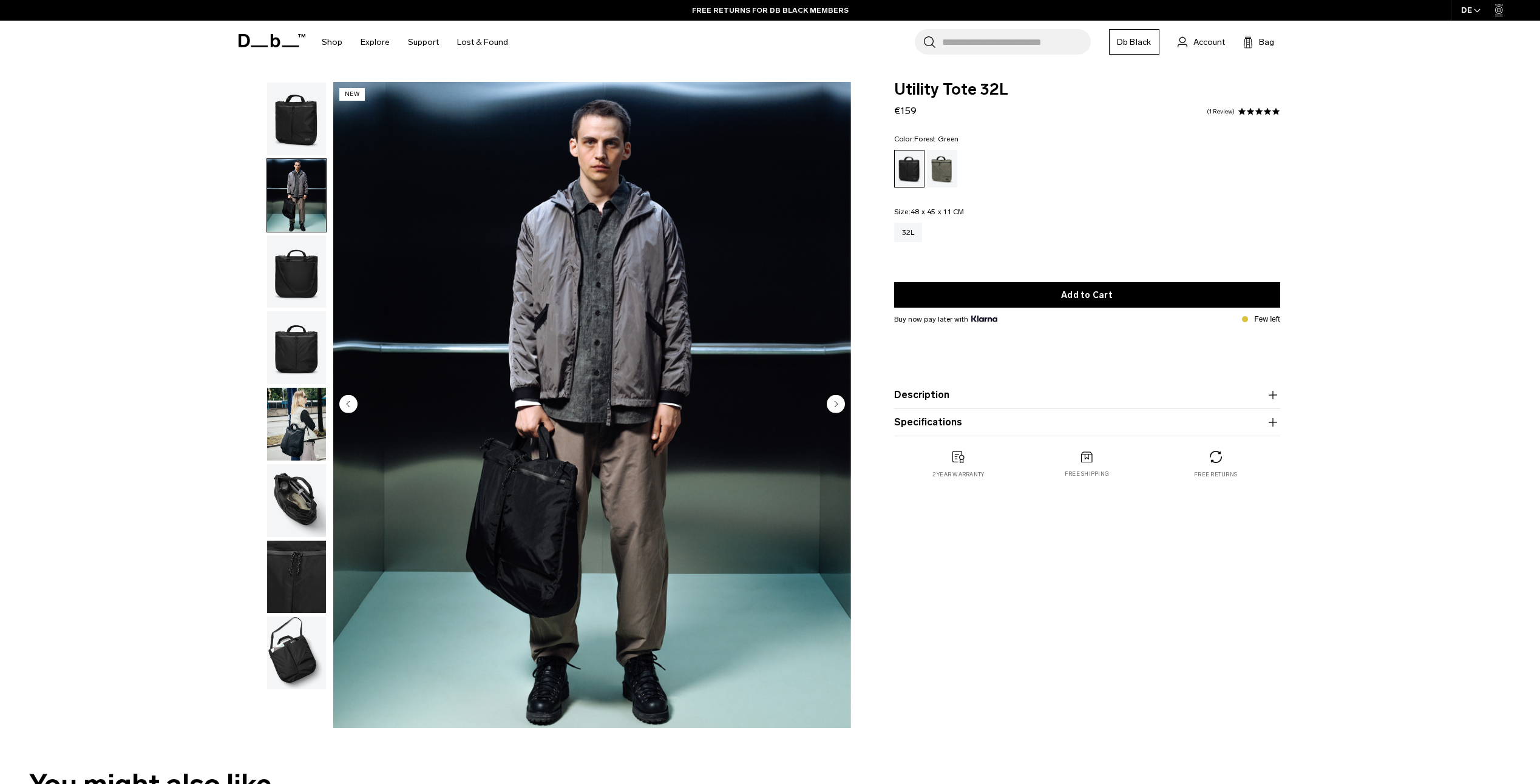
click at [941, 164] on div "Forest Green" at bounding box center [942, 169] width 31 height 38
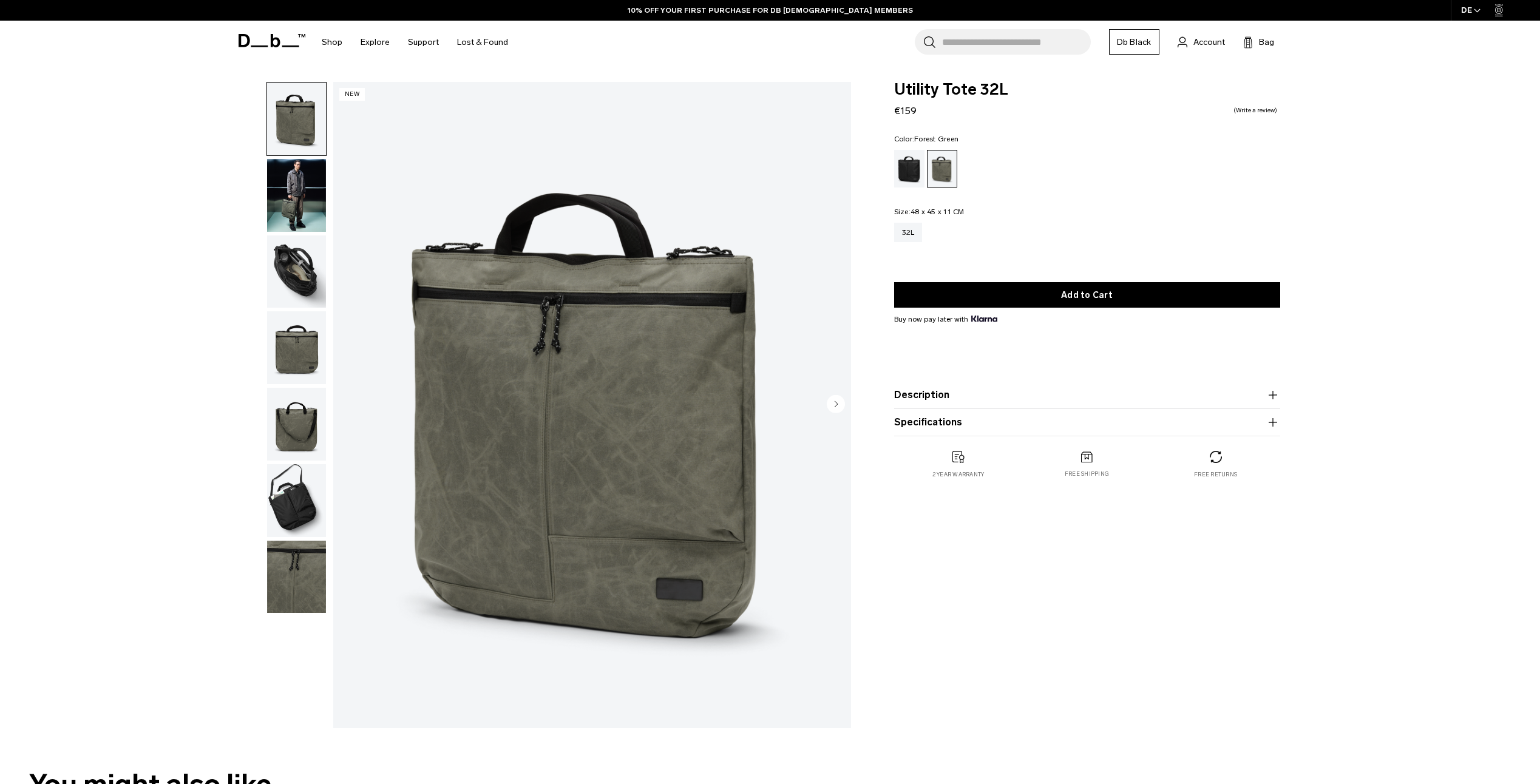
click at [286, 213] on img "button" at bounding box center [296, 195] width 59 height 73
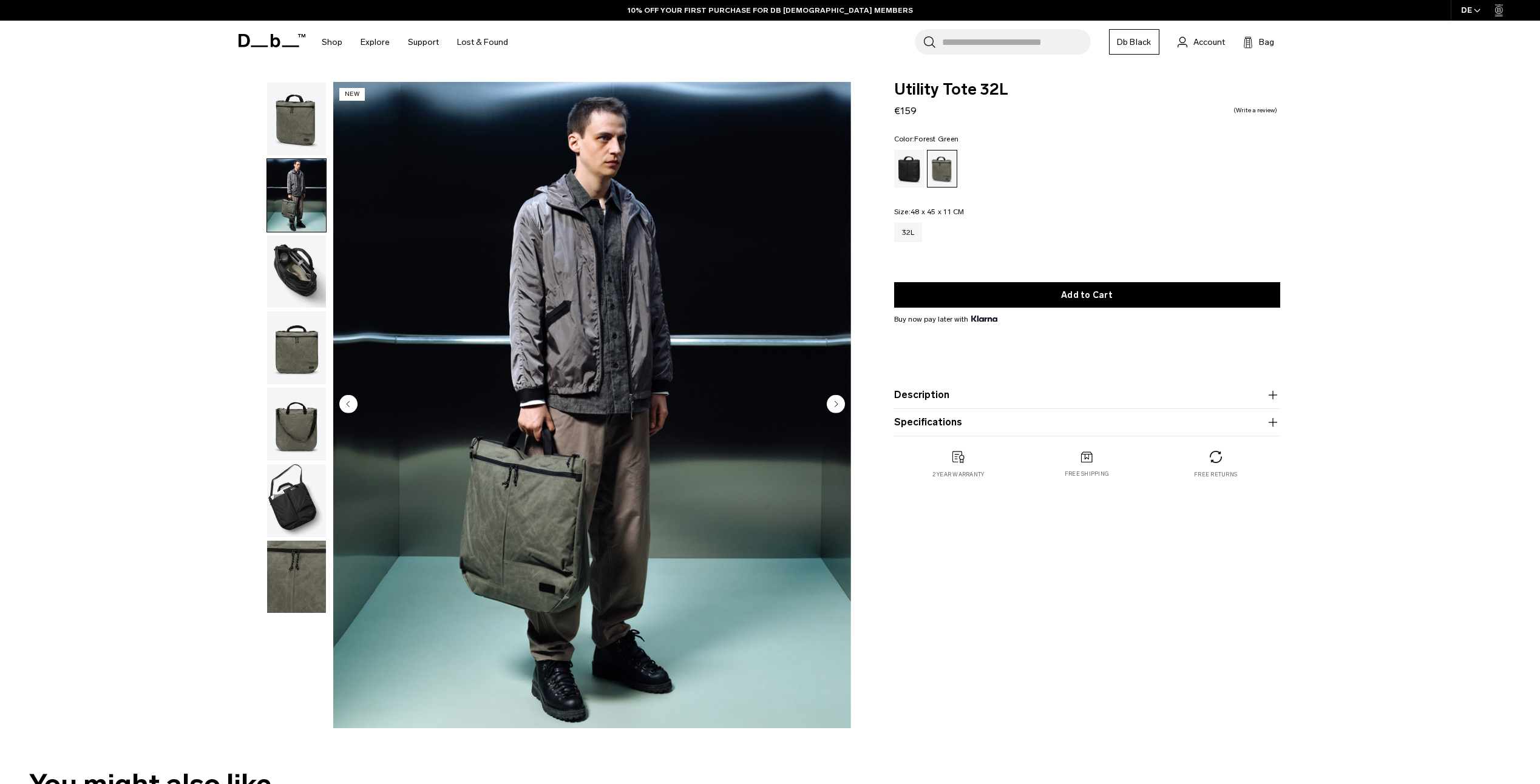
click at [286, 286] on img "button" at bounding box center [296, 272] width 59 height 73
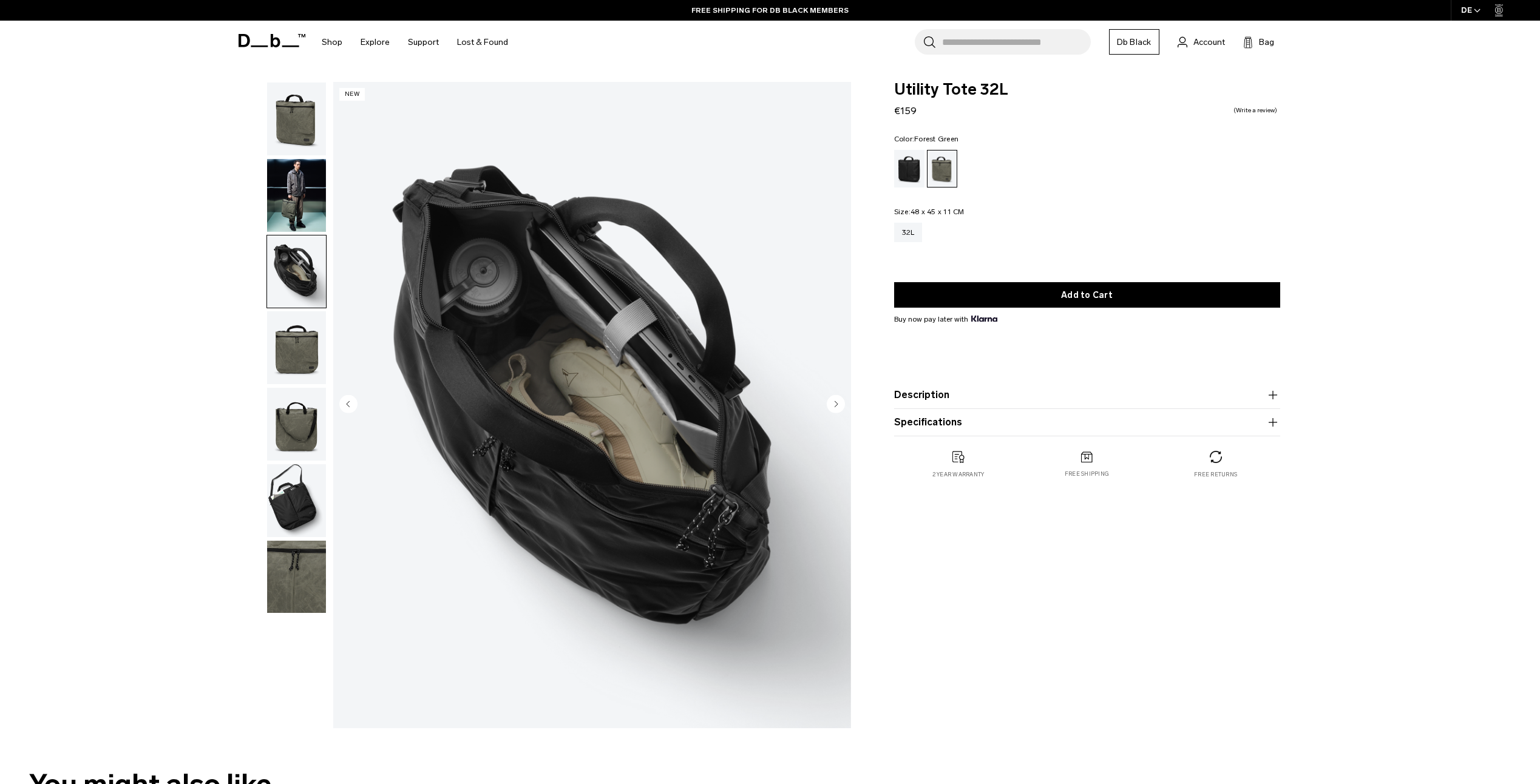
click at [296, 212] on img "button" at bounding box center [296, 195] width 59 height 73
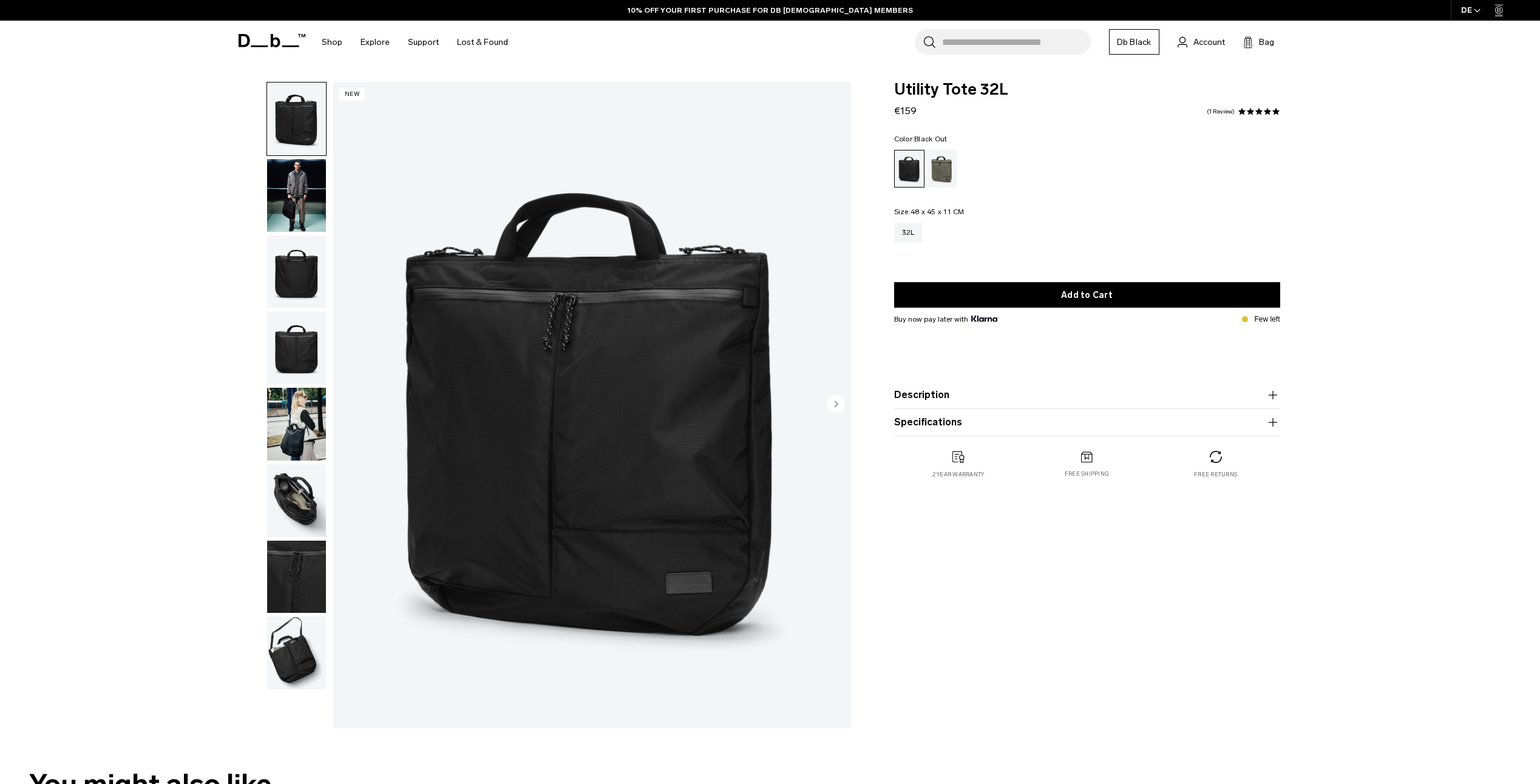
click at [290, 126] on img "button" at bounding box center [296, 119] width 59 height 73
click at [307, 211] on img "button" at bounding box center [296, 195] width 59 height 73
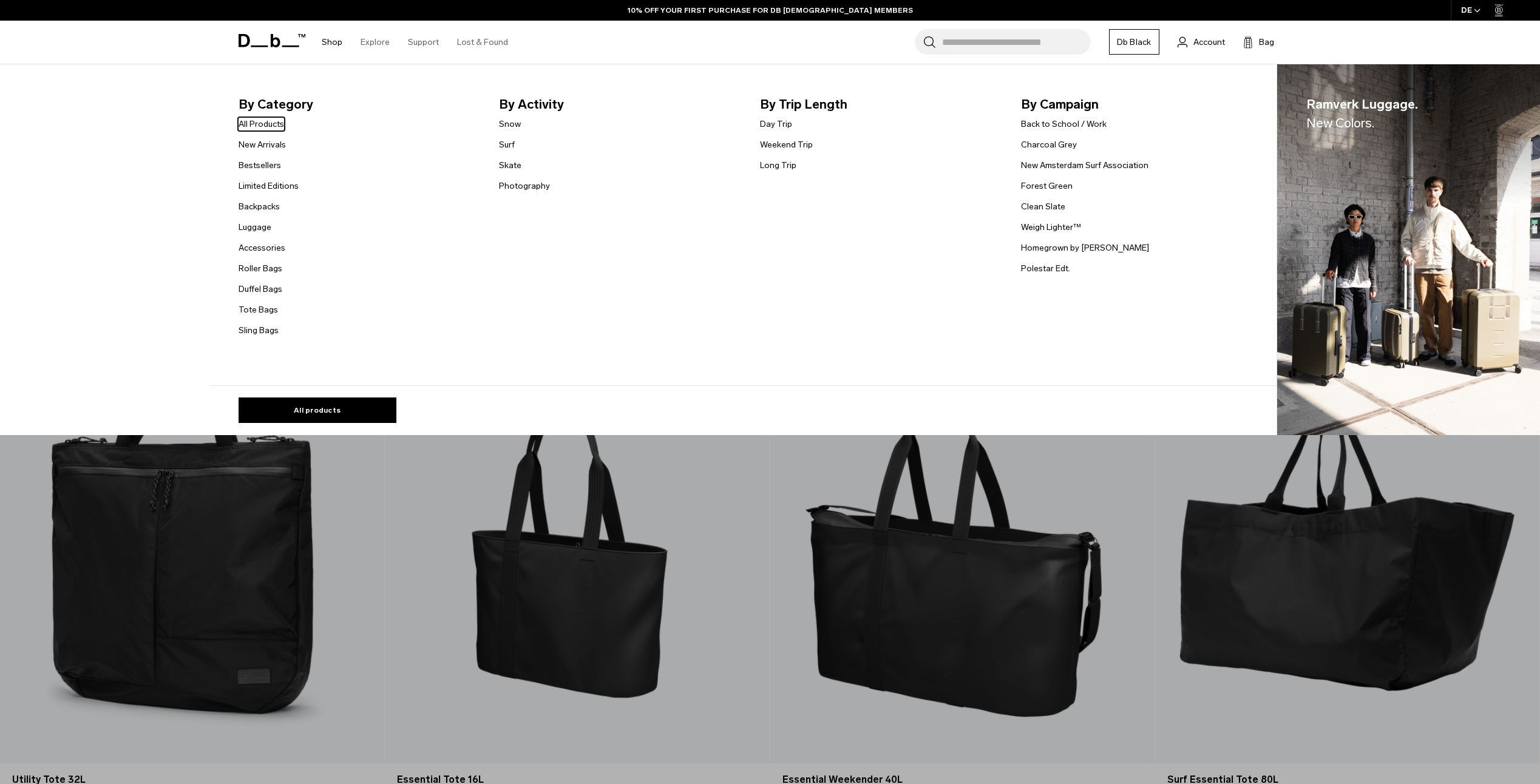
click at [336, 44] on link "Shop" at bounding box center [332, 42] width 20 height 43
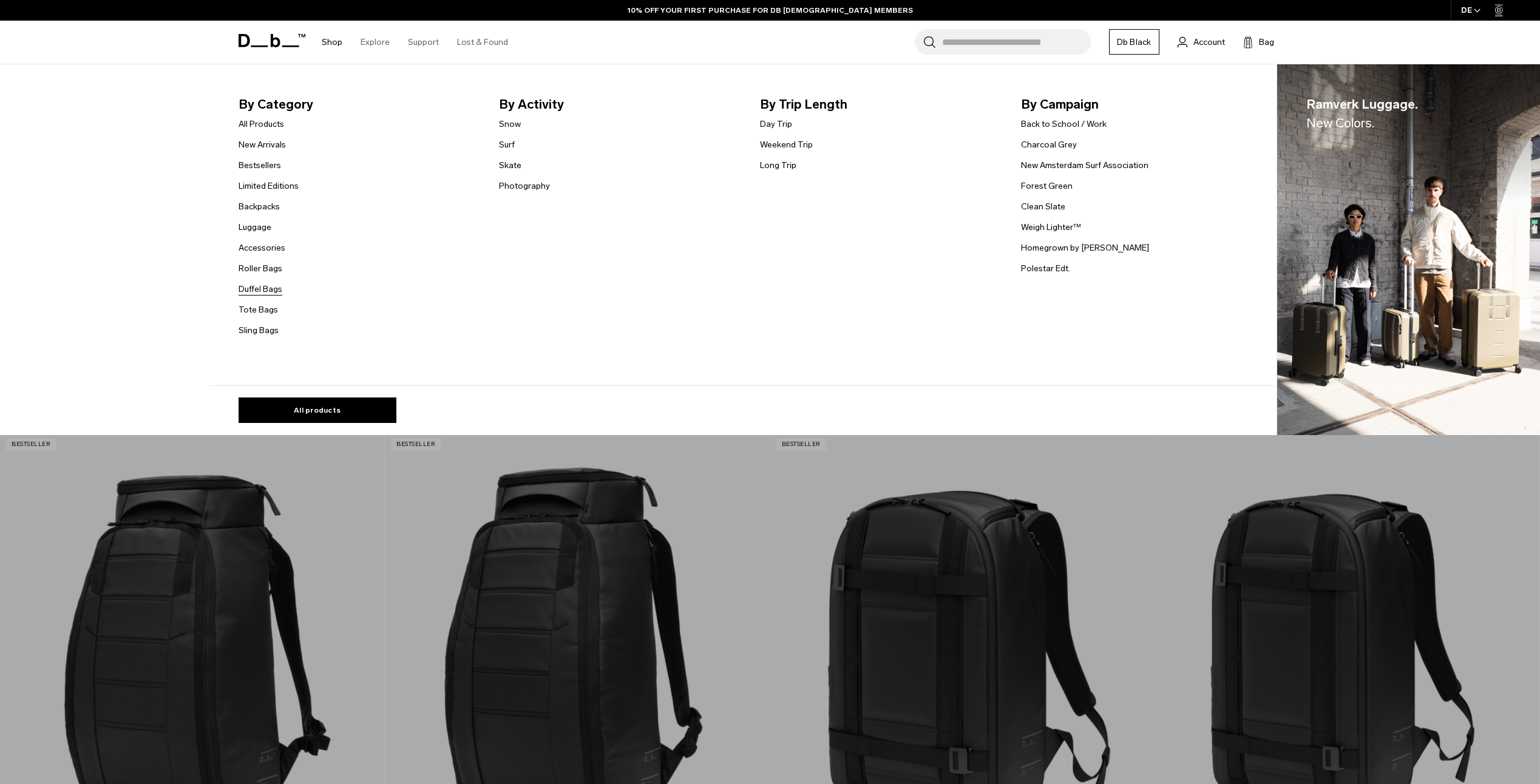
click at [270, 290] on link "Duffel Bags" at bounding box center [261, 289] width 44 height 13
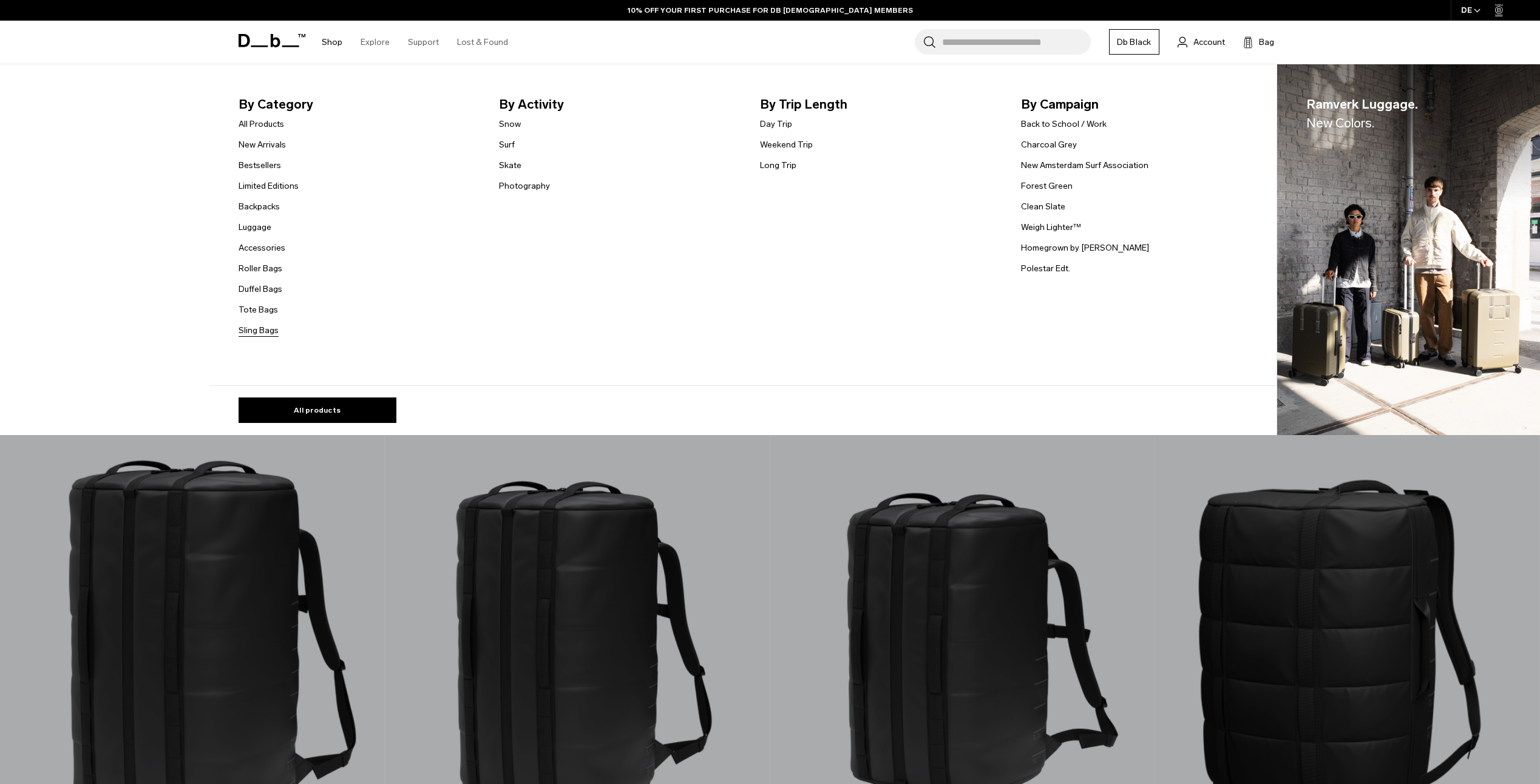
click at [254, 332] on link "Sling Bags" at bounding box center [258, 330] width 40 height 13
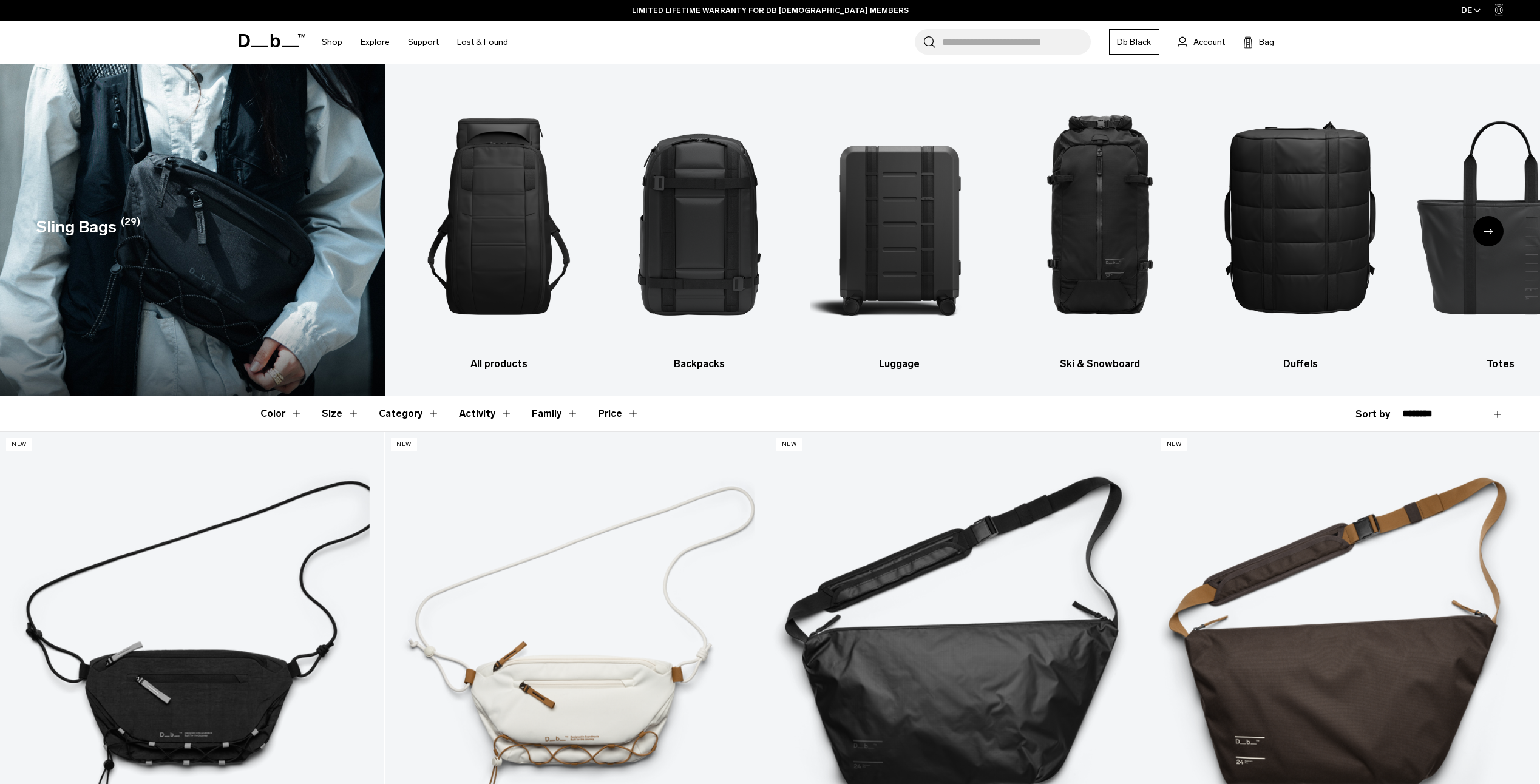
click at [1454, 416] on select "**********" at bounding box center [1453, 414] width 101 height 11
select select "**********"
click at [1403, 409] on select "**********" at bounding box center [1453, 414] width 101 height 11
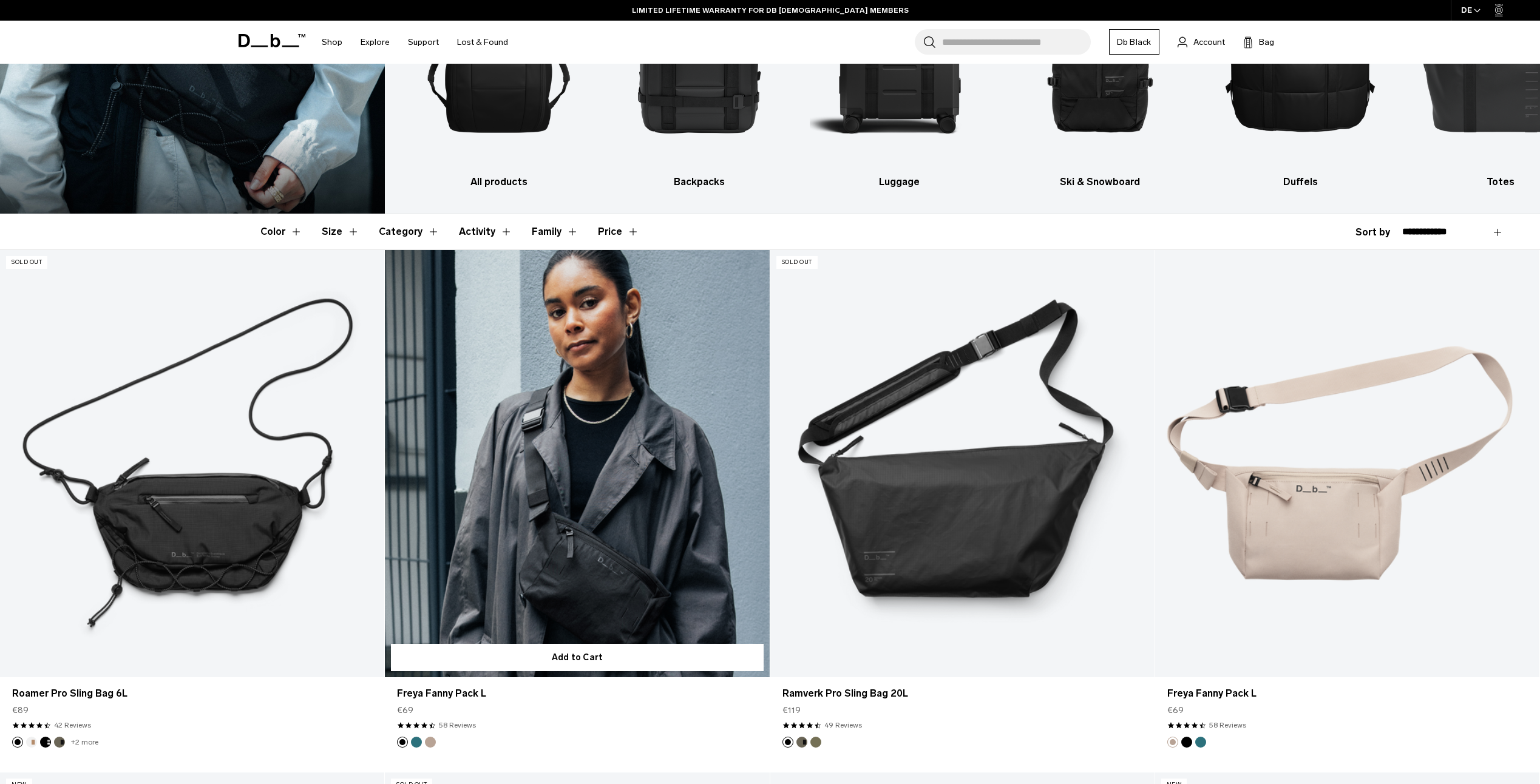
scroll to position [364, 0]
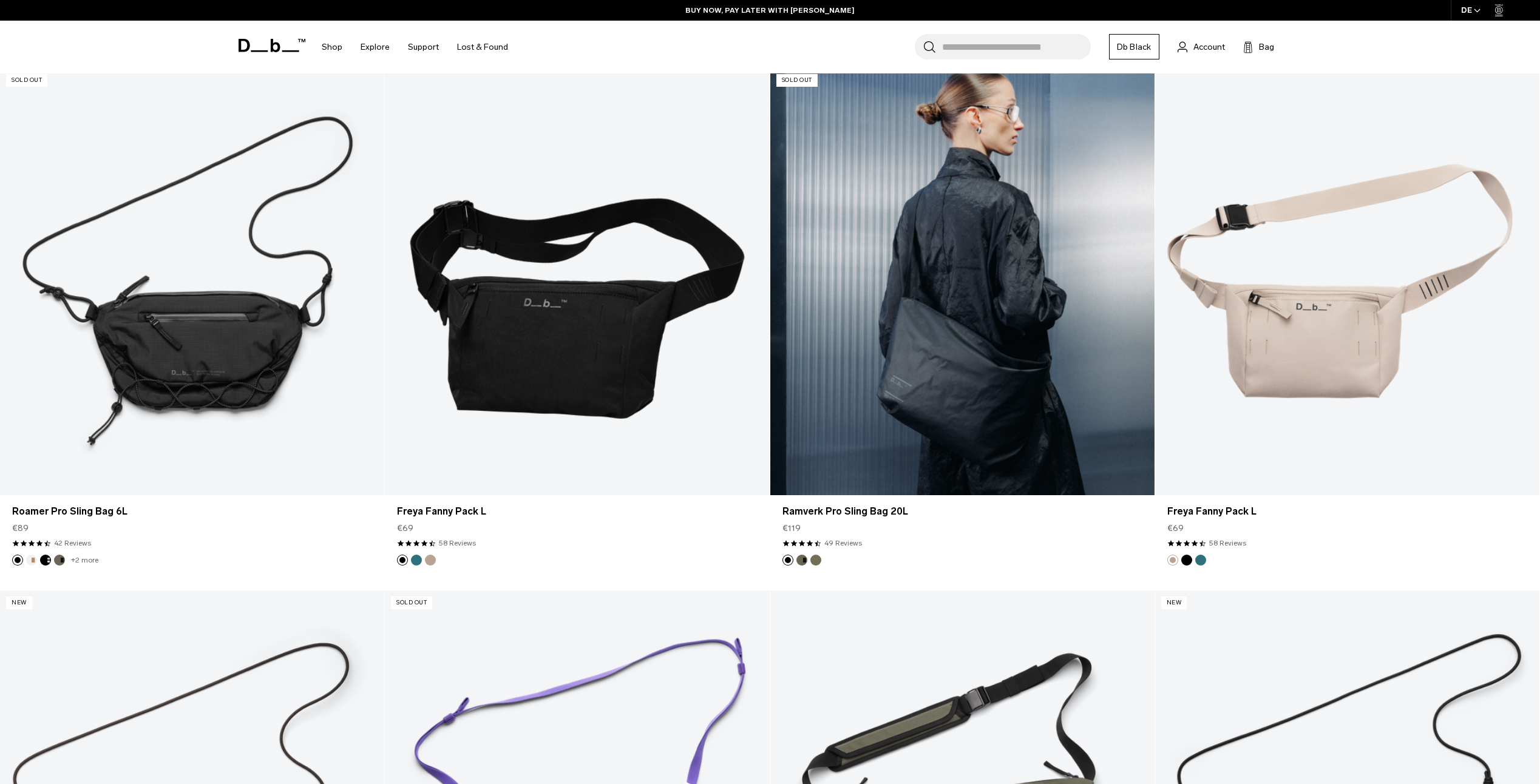
click at [961, 351] on link "Ramverk Pro Sling Bag 20L" at bounding box center [962, 282] width 385 height 427
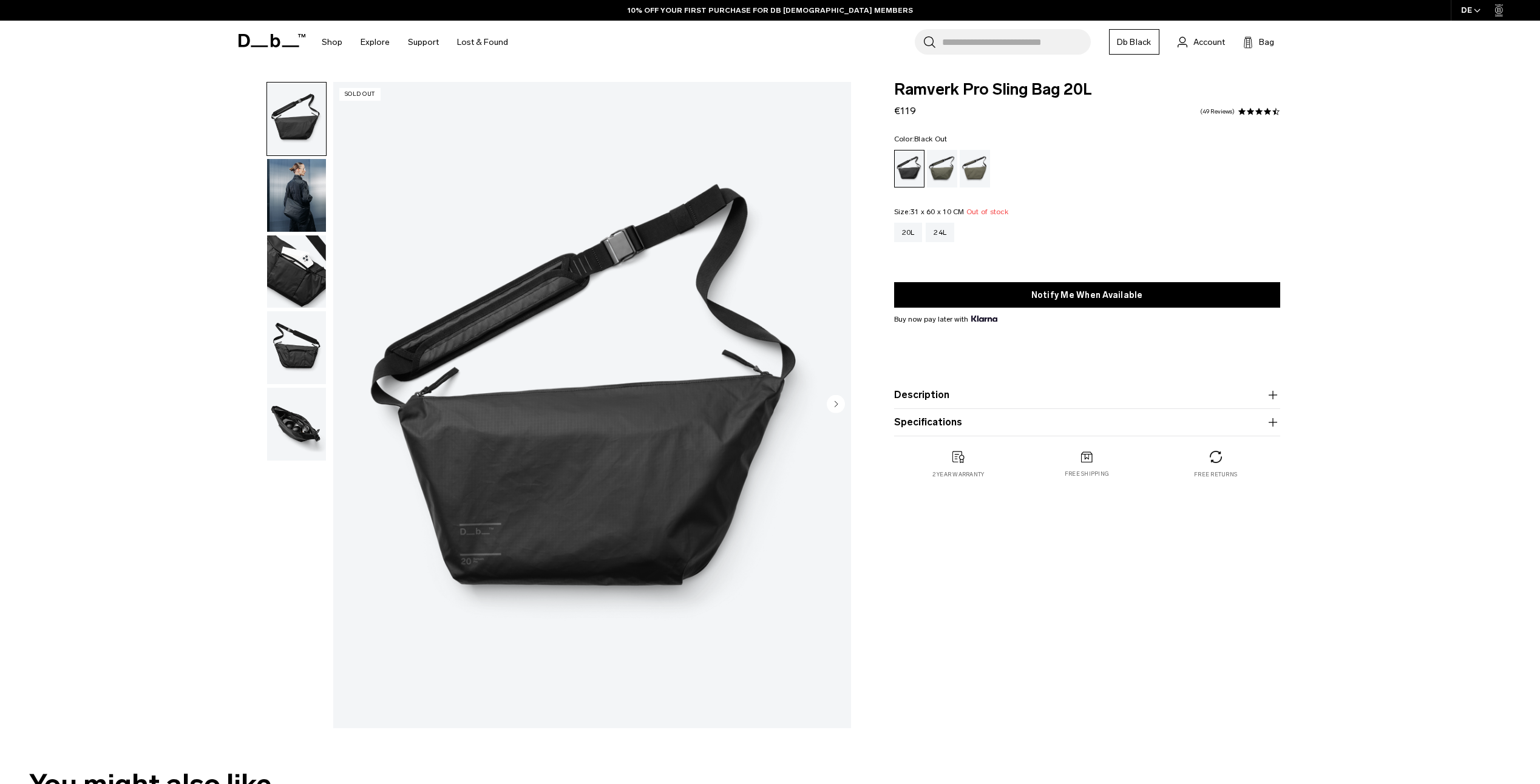
click at [301, 203] on img "button" at bounding box center [296, 195] width 59 height 73
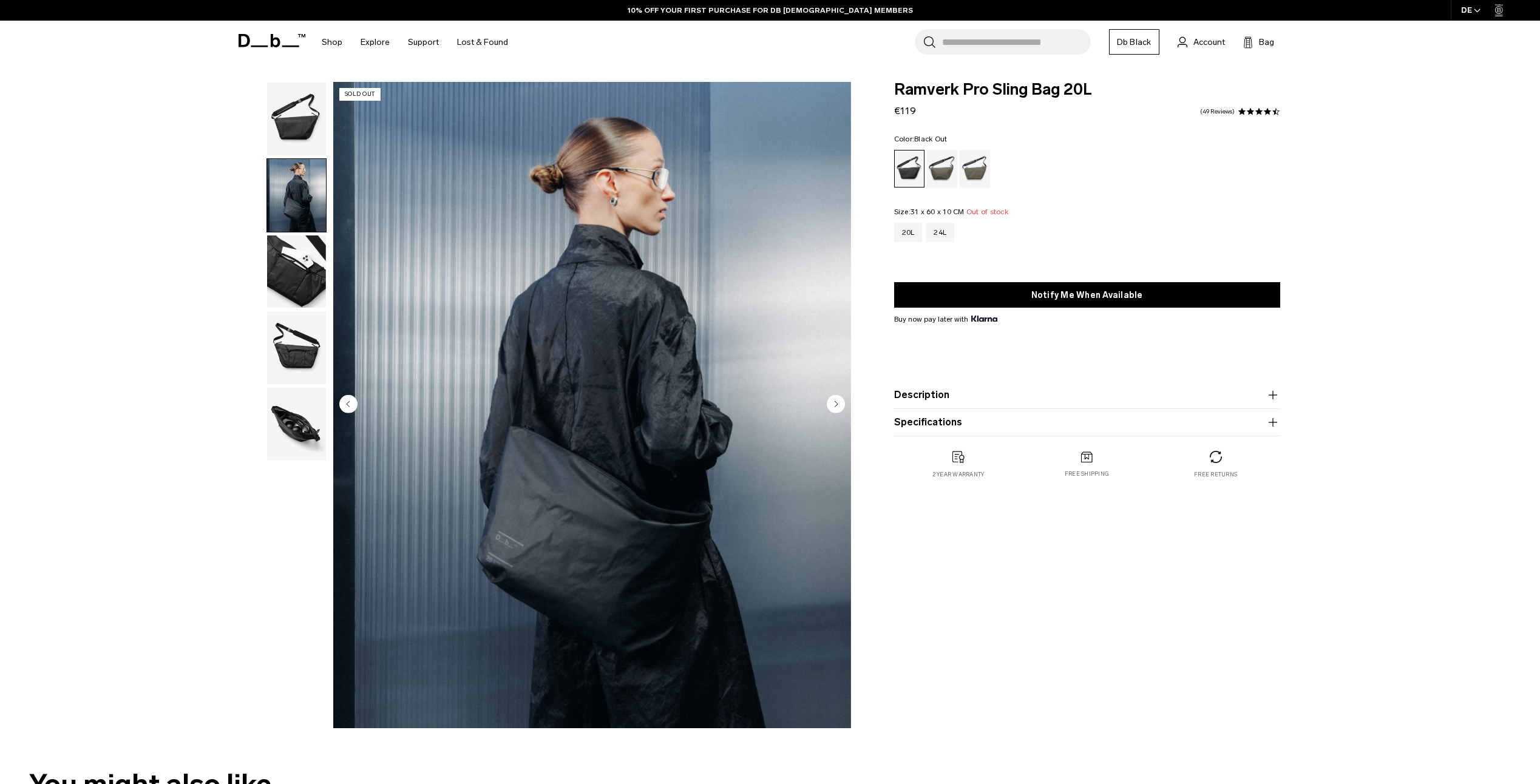
click at [300, 272] on img "button" at bounding box center [296, 272] width 59 height 73
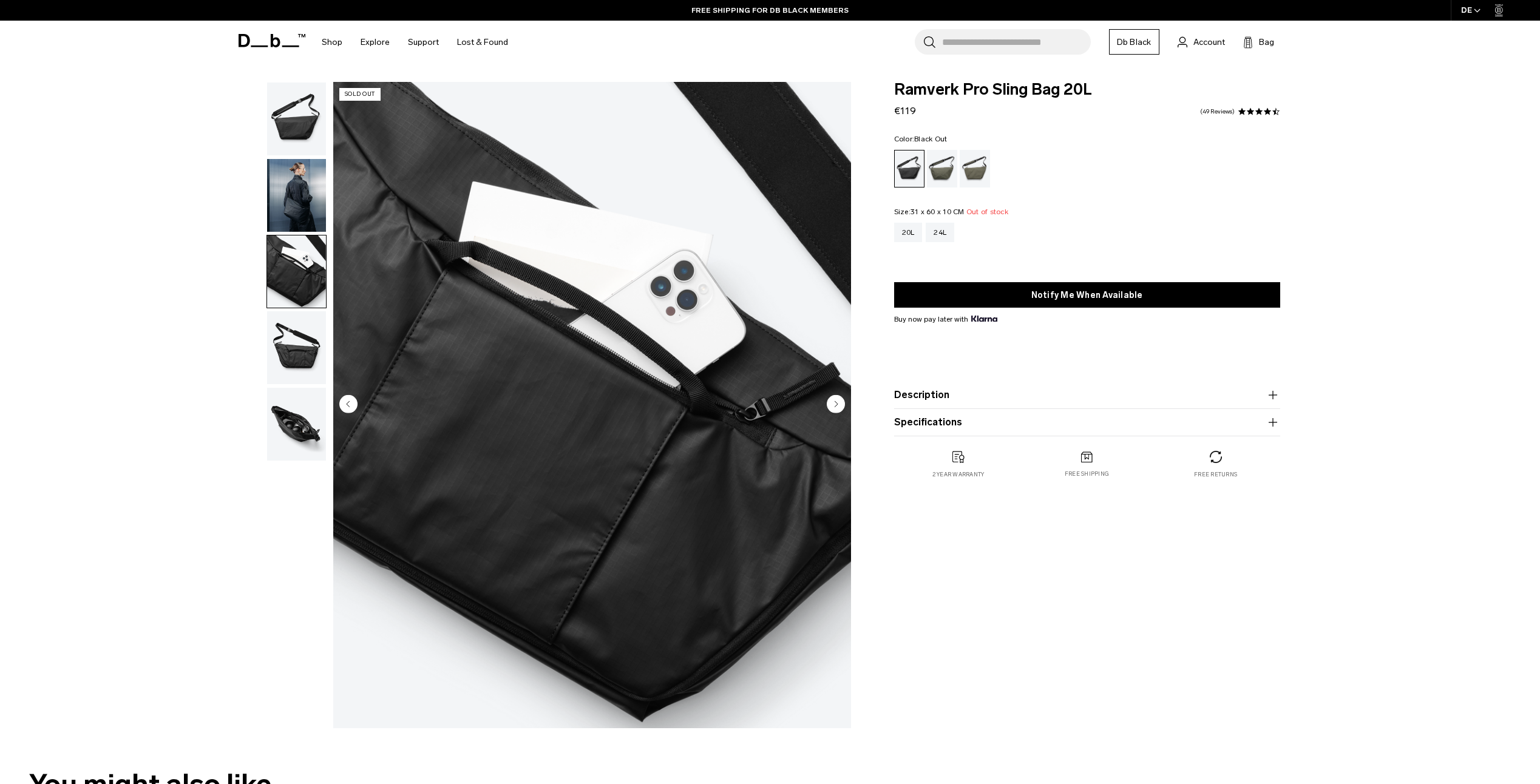
click at [311, 354] on img "button" at bounding box center [296, 348] width 59 height 73
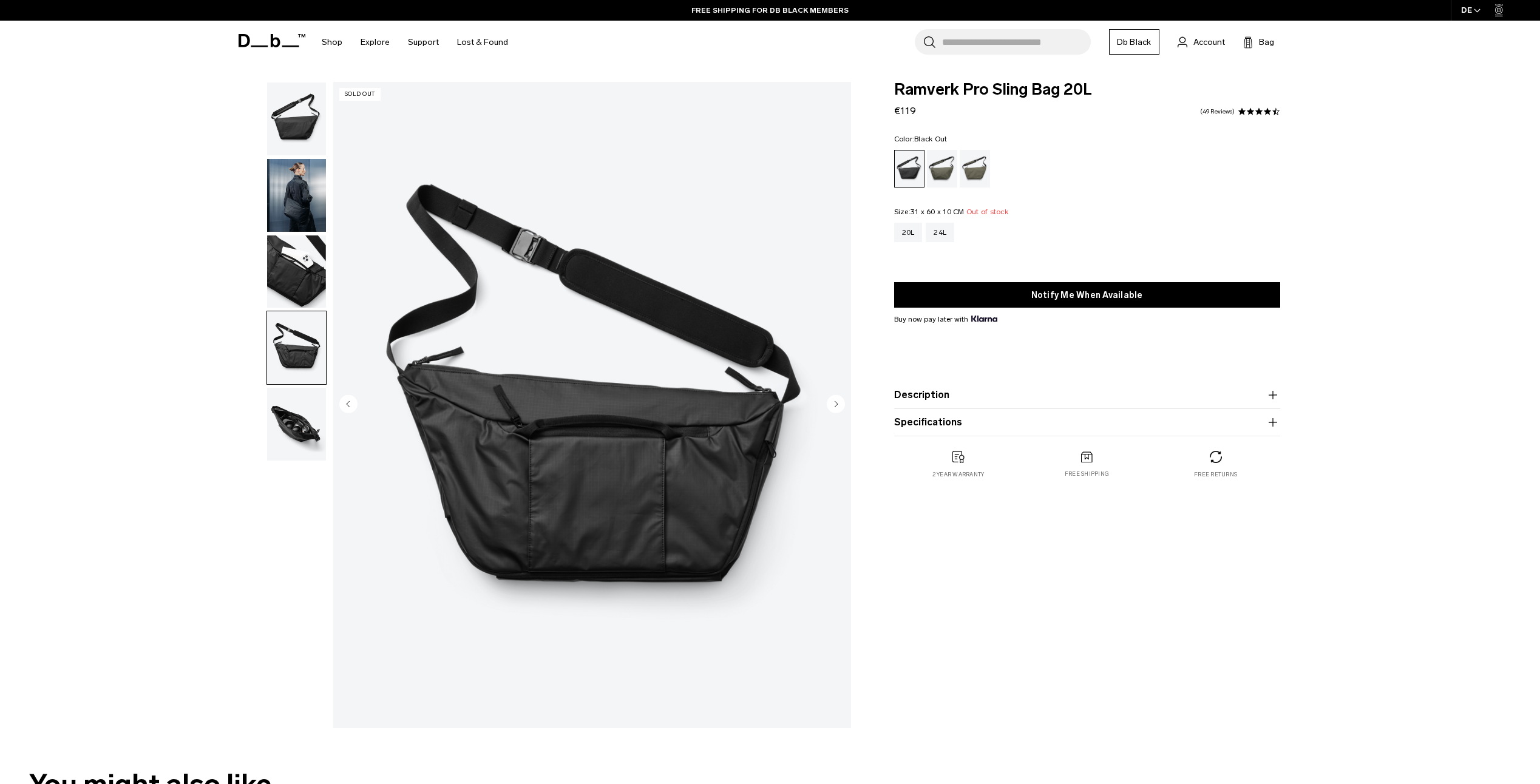
click at [299, 421] on img "button" at bounding box center [296, 424] width 59 height 73
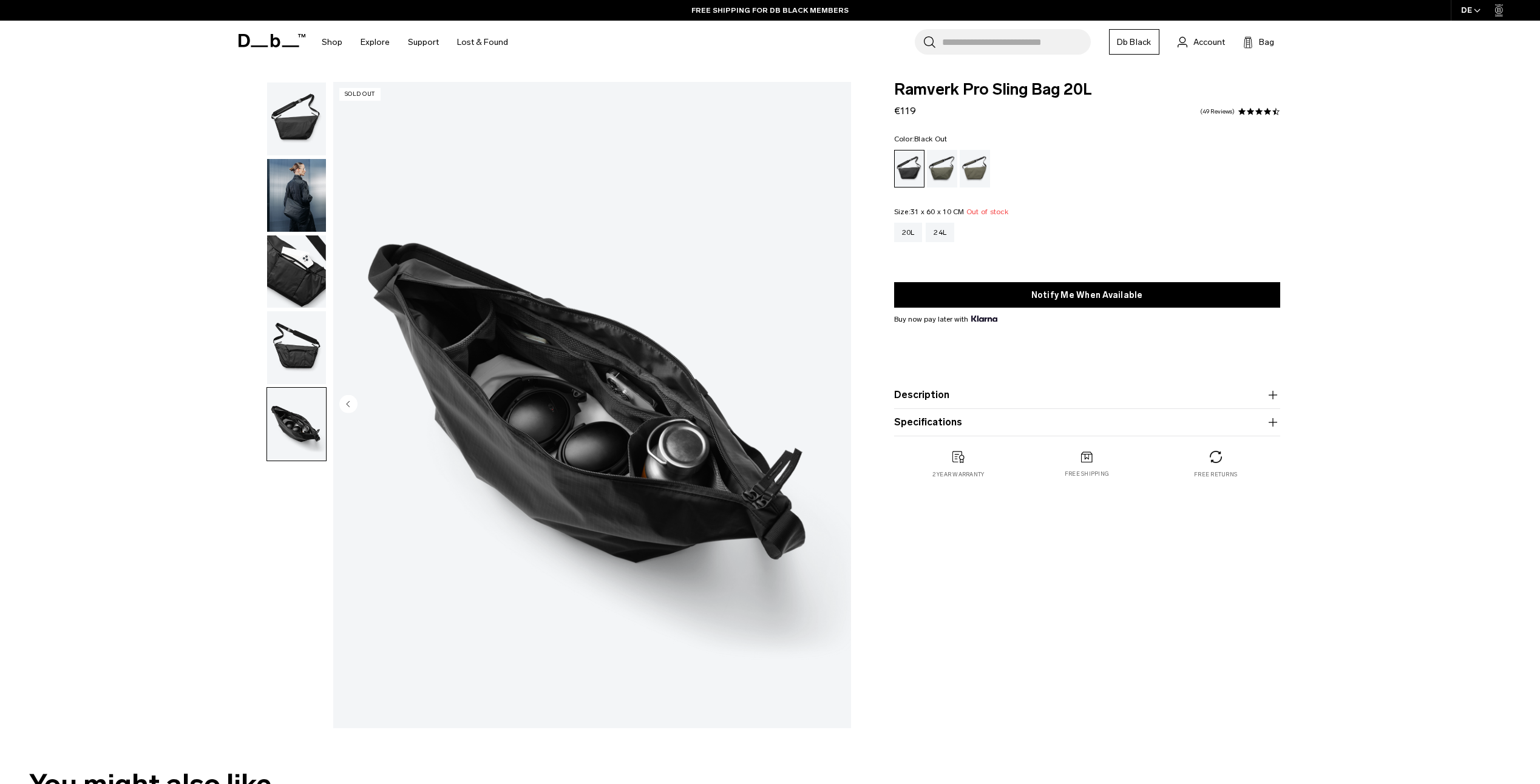
click at [301, 360] on img "button" at bounding box center [296, 348] width 59 height 73
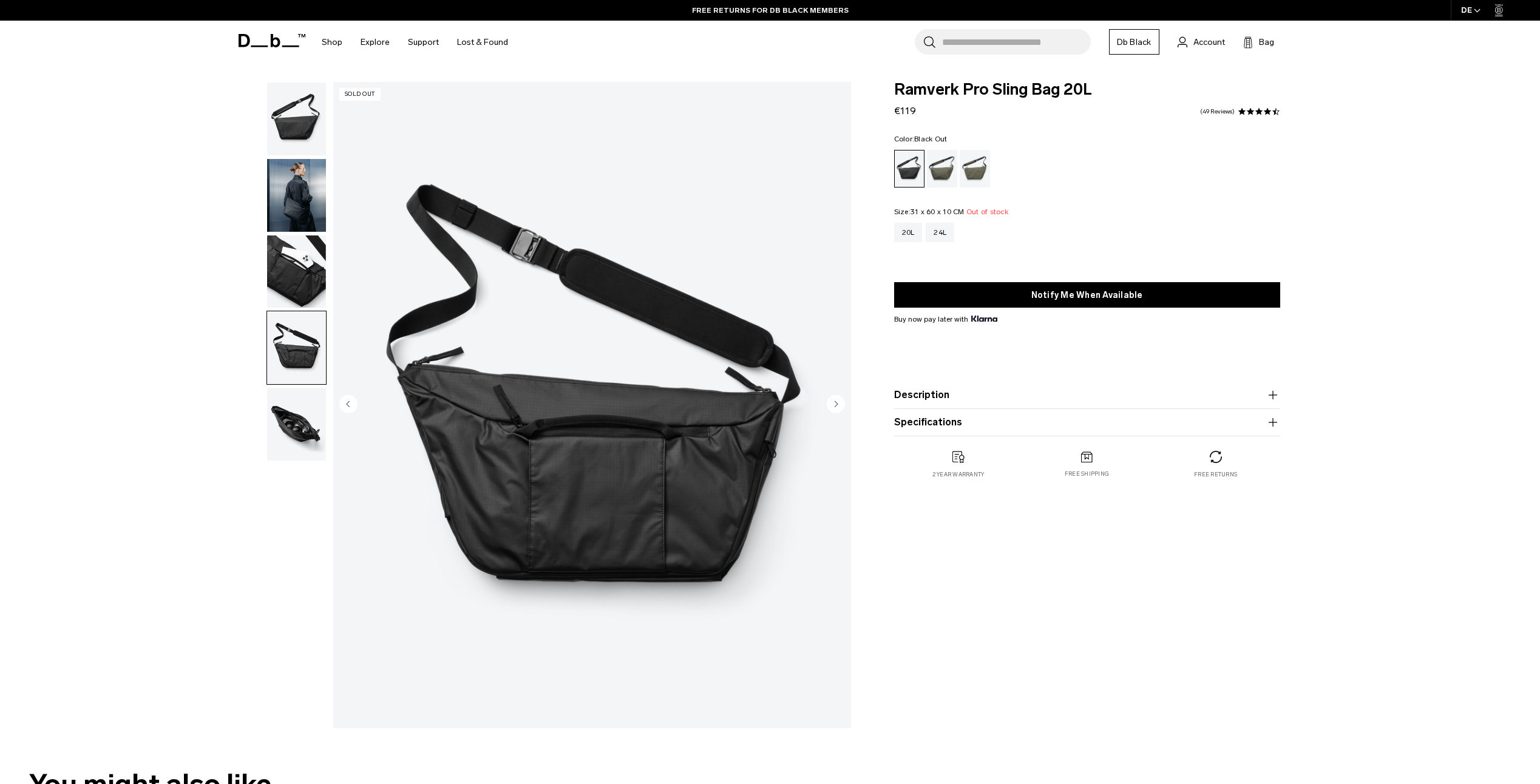
click at [1263, 112] on span at bounding box center [1267, 111] width 9 height 9
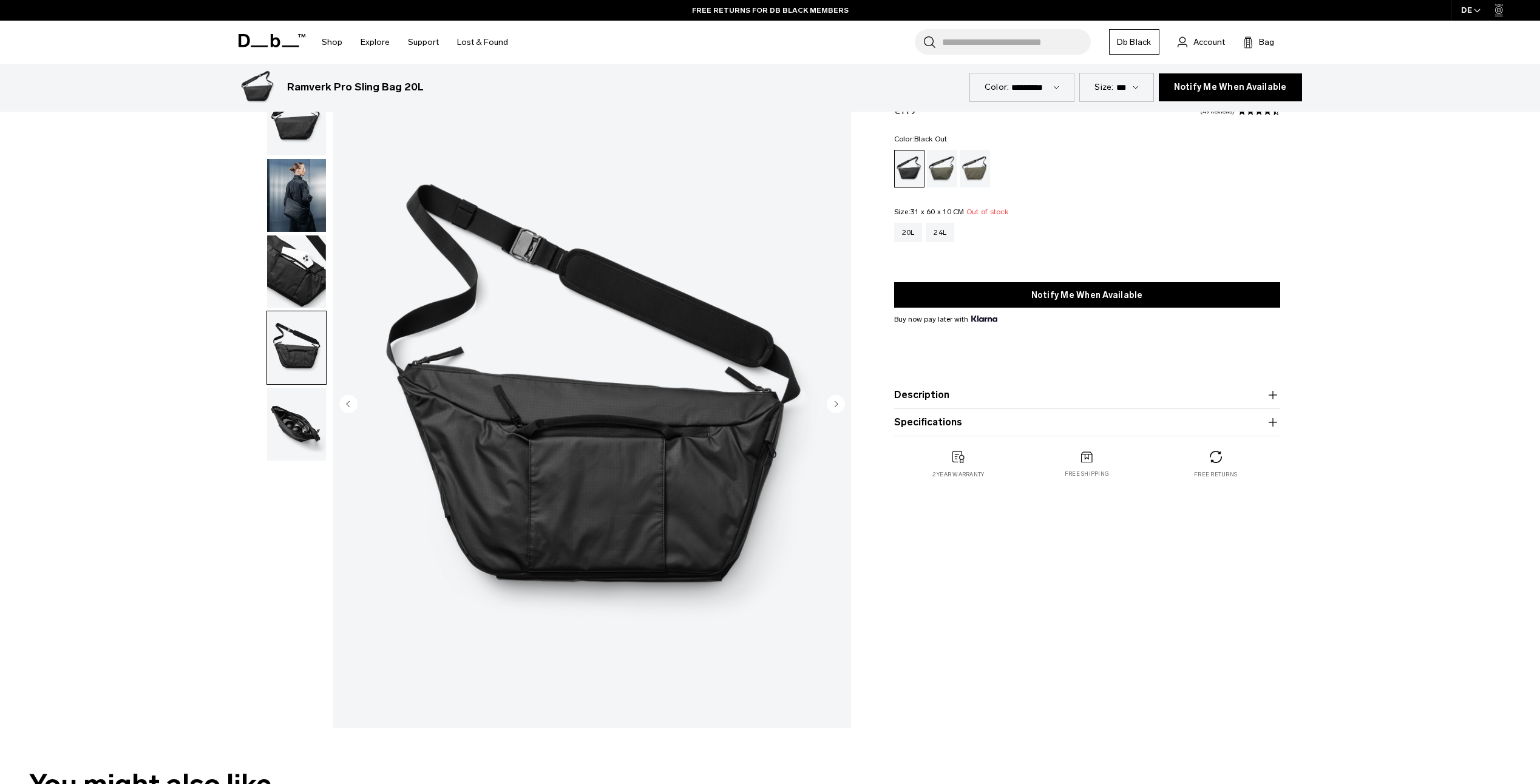
scroll to position [3527, 0]
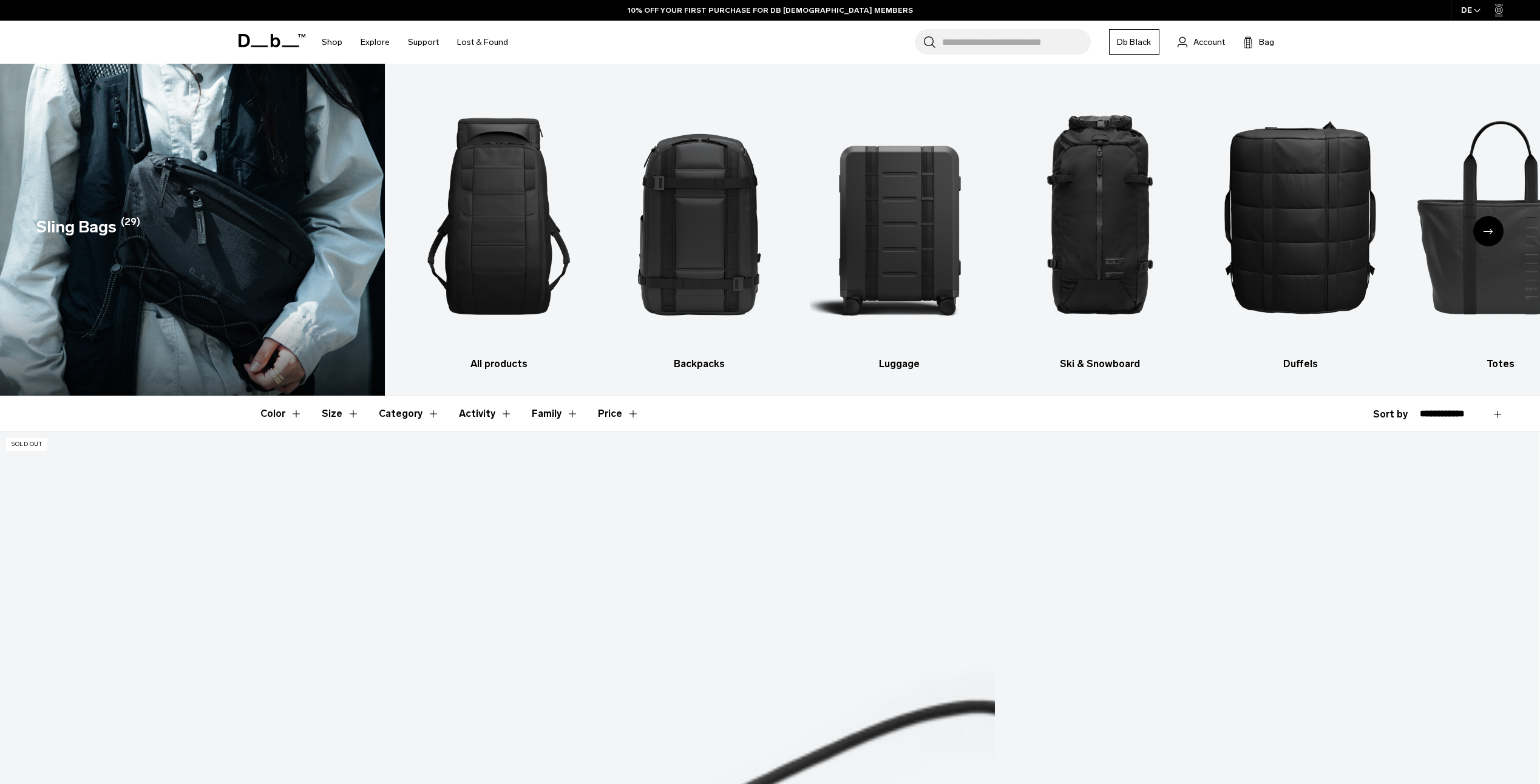
select select "**********"
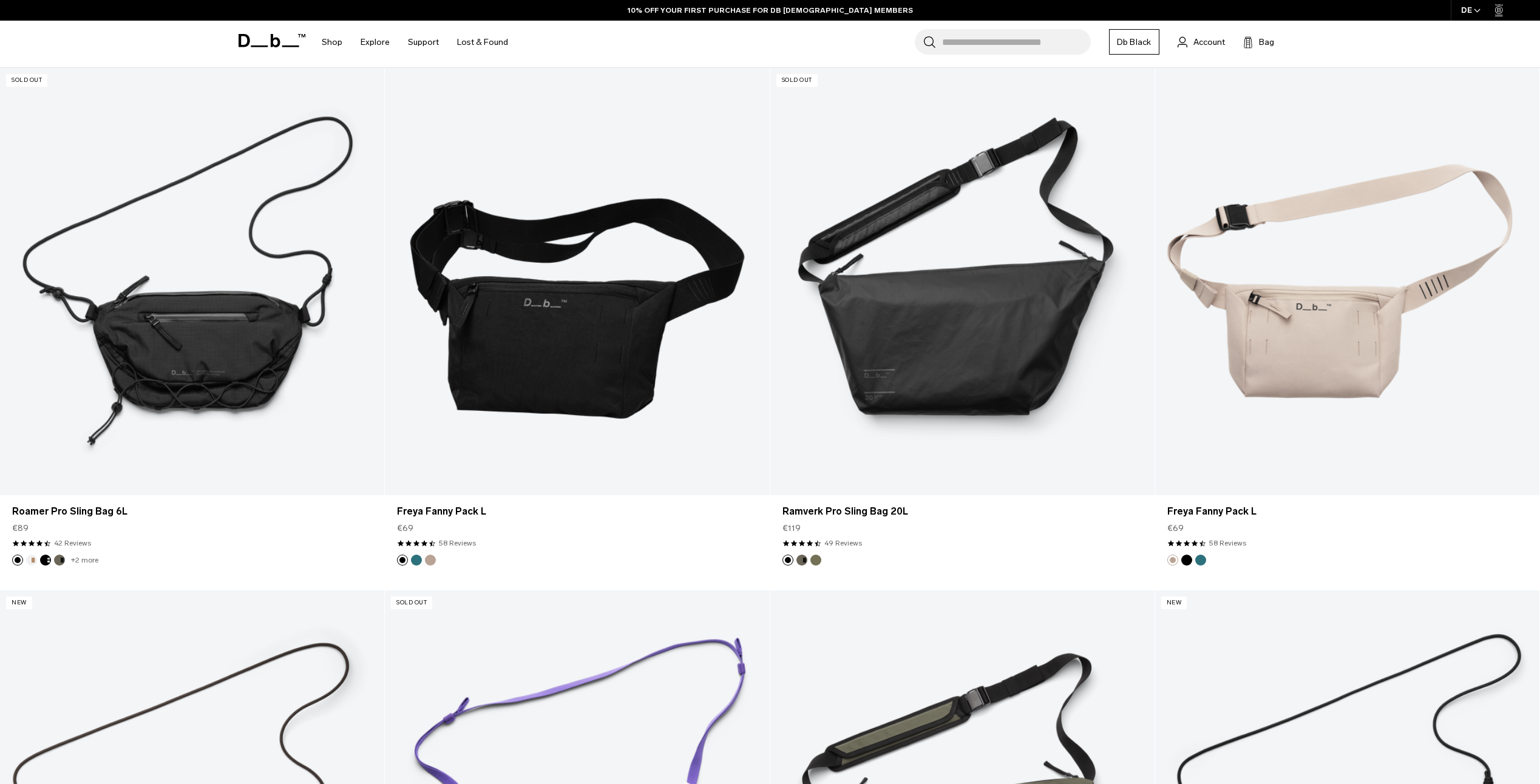
scroll to position [364, 0]
